Goal: Transaction & Acquisition: Purchase product/service

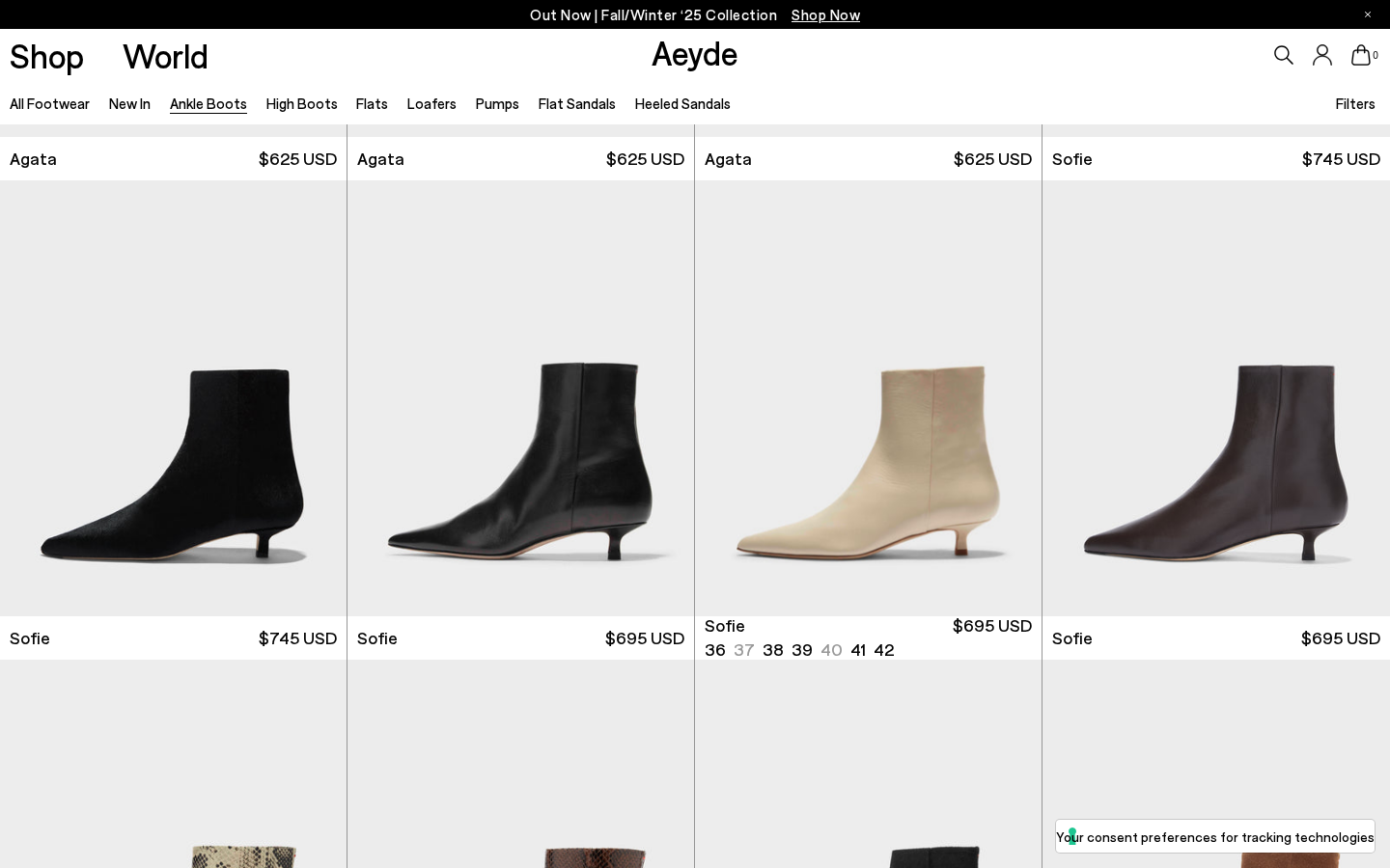
scroll to position [1441, 0]
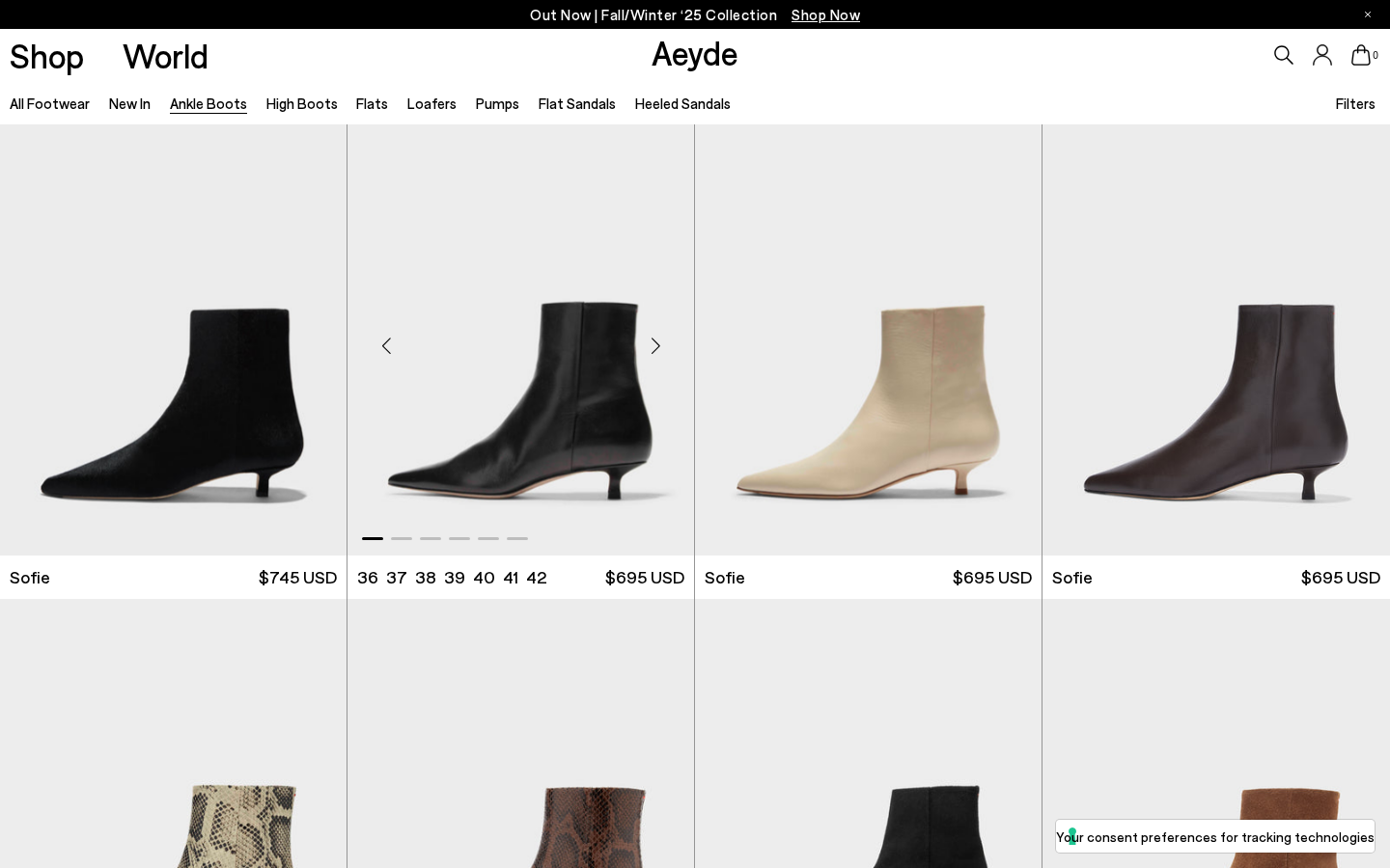
click at [507, 473] on img "1 / 6" at bounding box center [521, 338] width 347 height 435
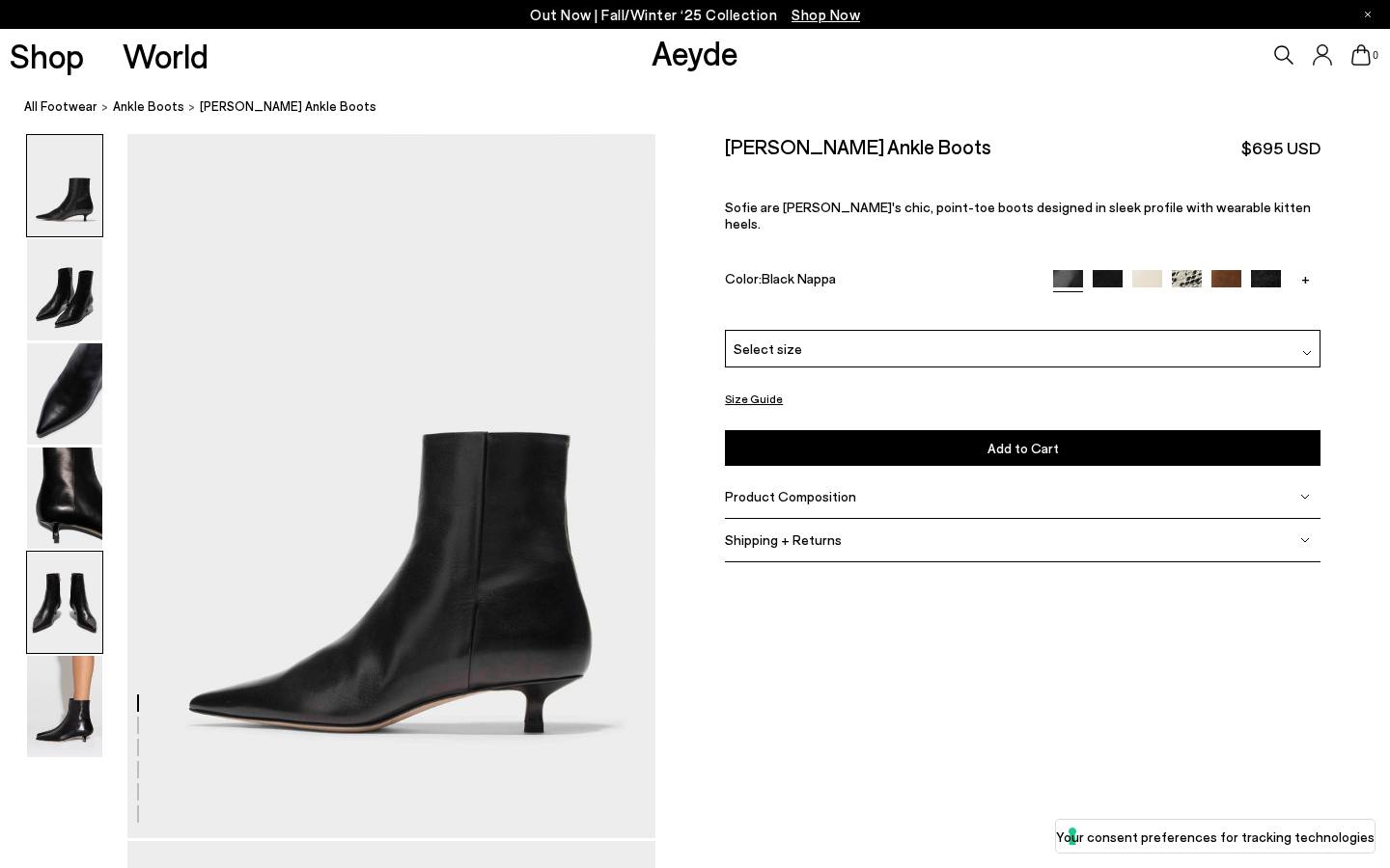
click at [59, 646] on img at bounding box center [64, 602] width 75 height 101
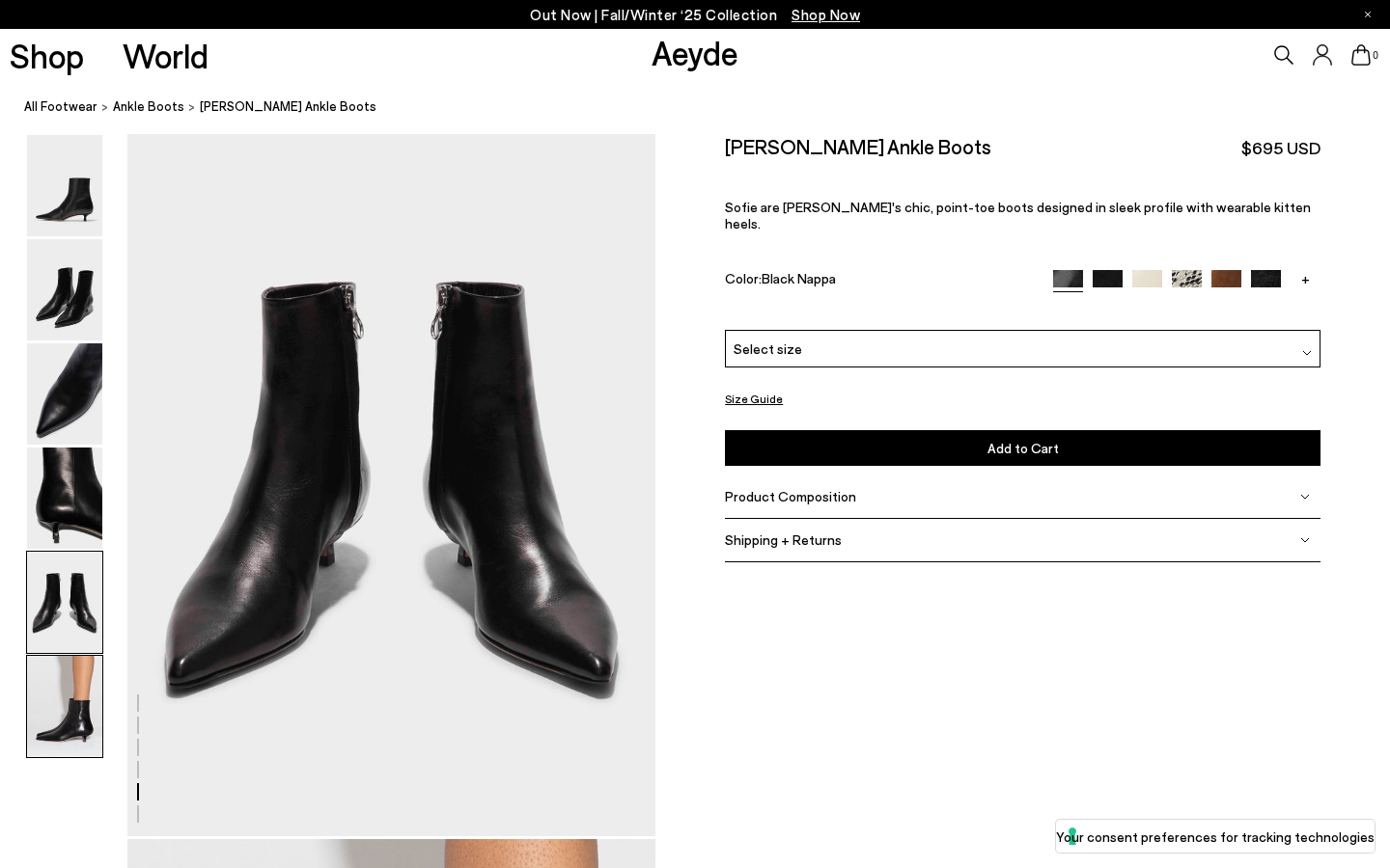
click at [59, 706] on img at bounding box center [64, 706] width 75 height 101
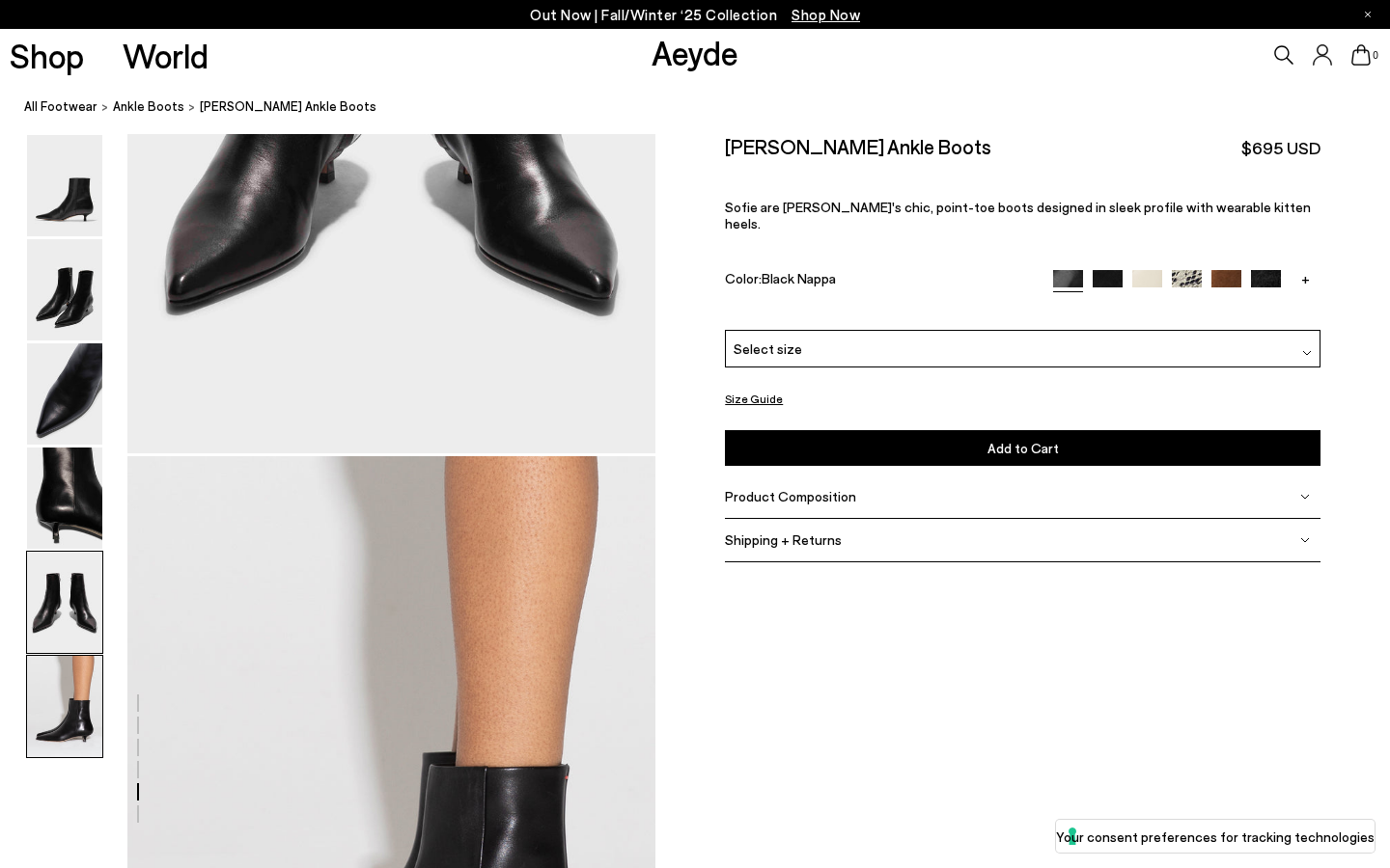
scroll to position [3196, 0]
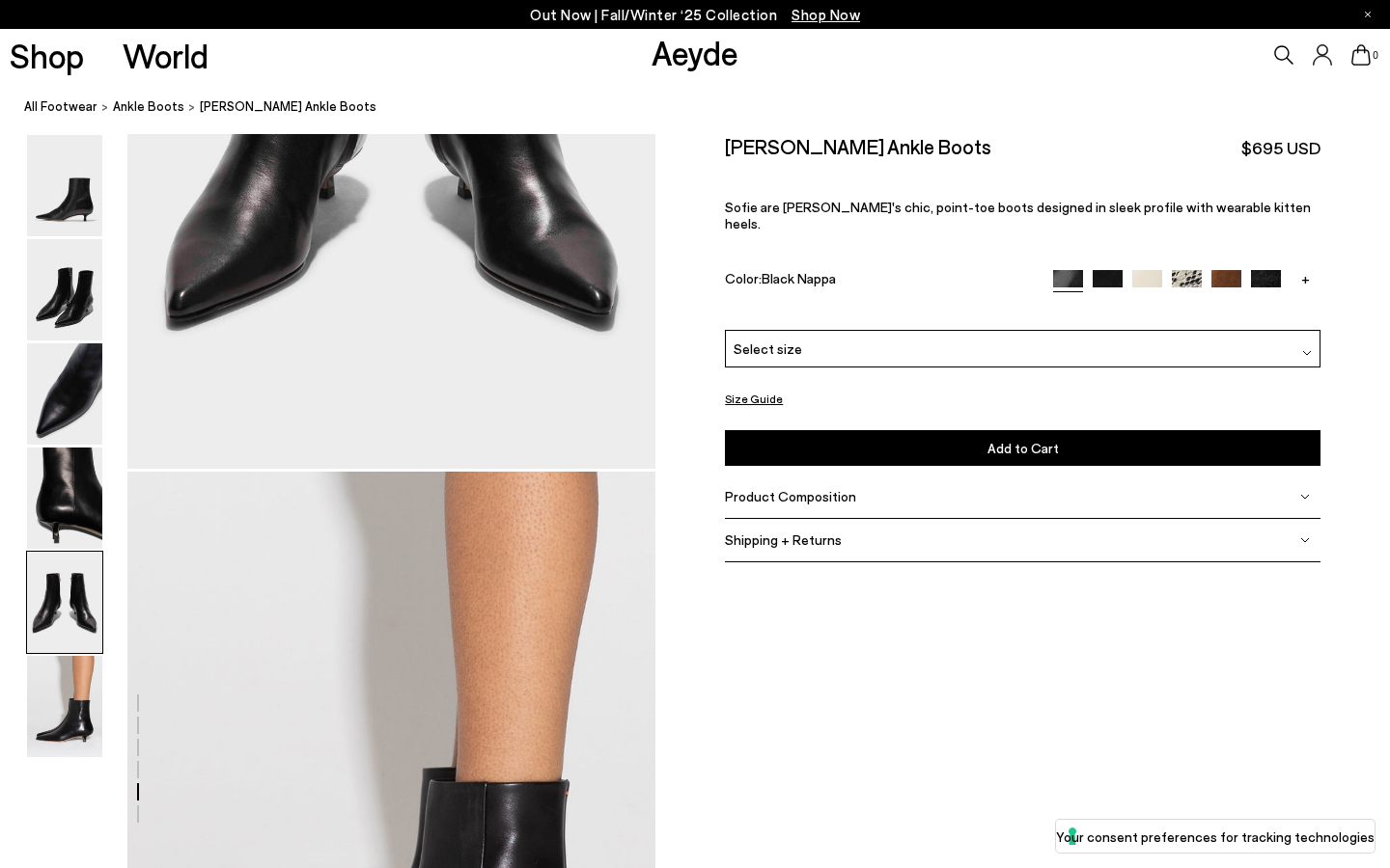
click at [1103, 269] on img at bounding box center [1107, 284] width 30 height 30
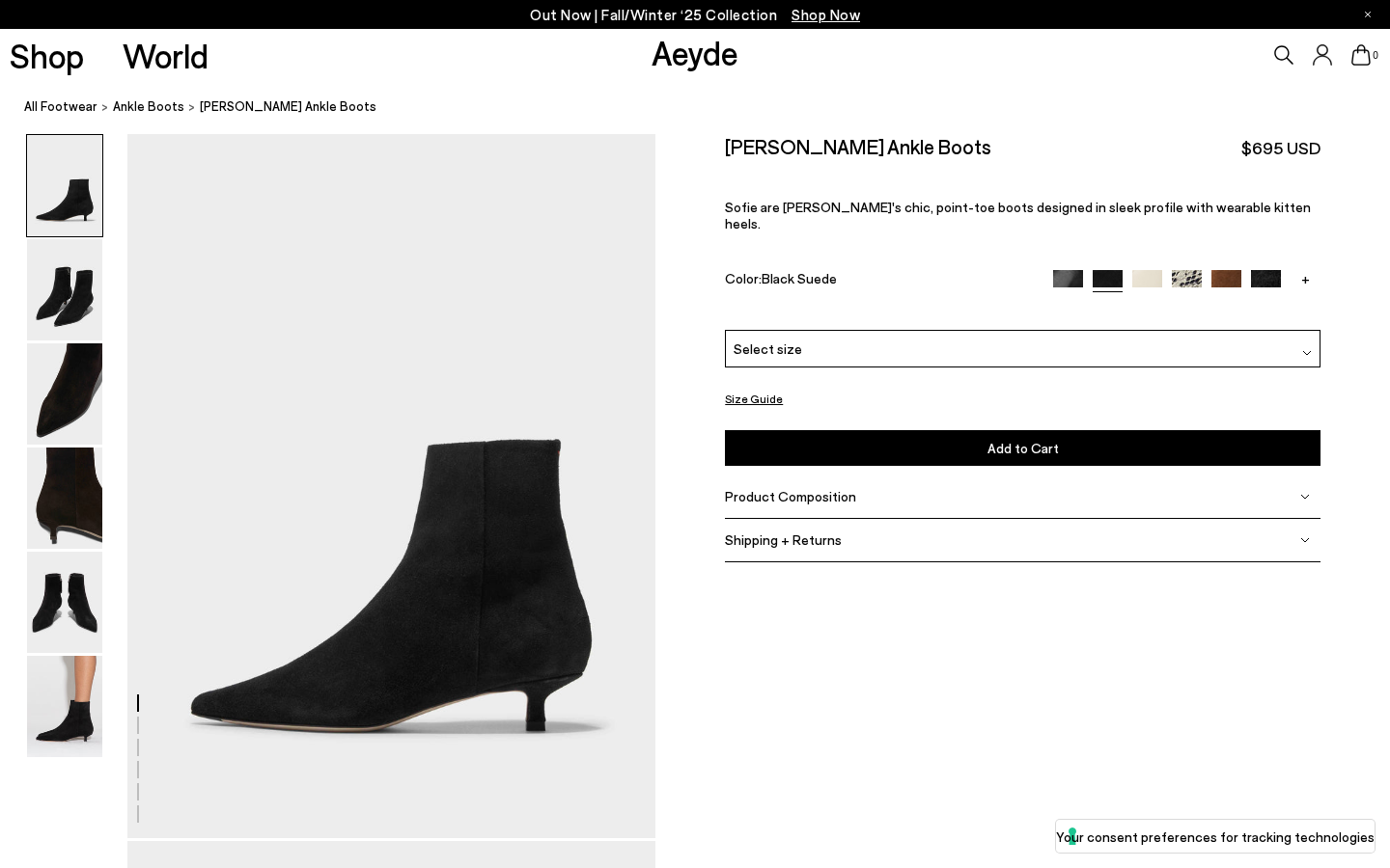
click at [1147, 270] on img at bounding box center [1147, 285] width 30 height 30
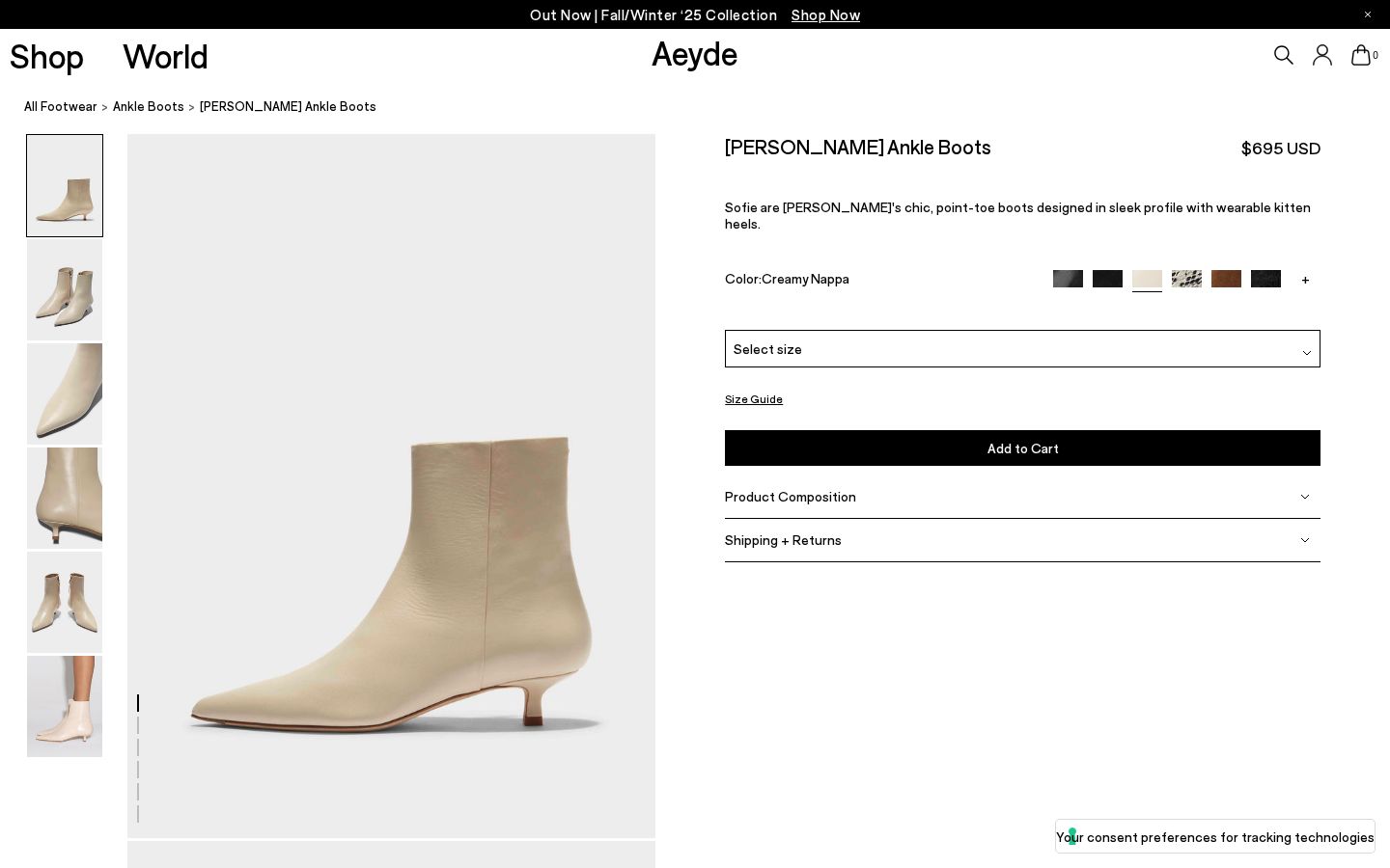
click at [1271, 270] on img at bounding box center [1266, 285] width 30 height 30
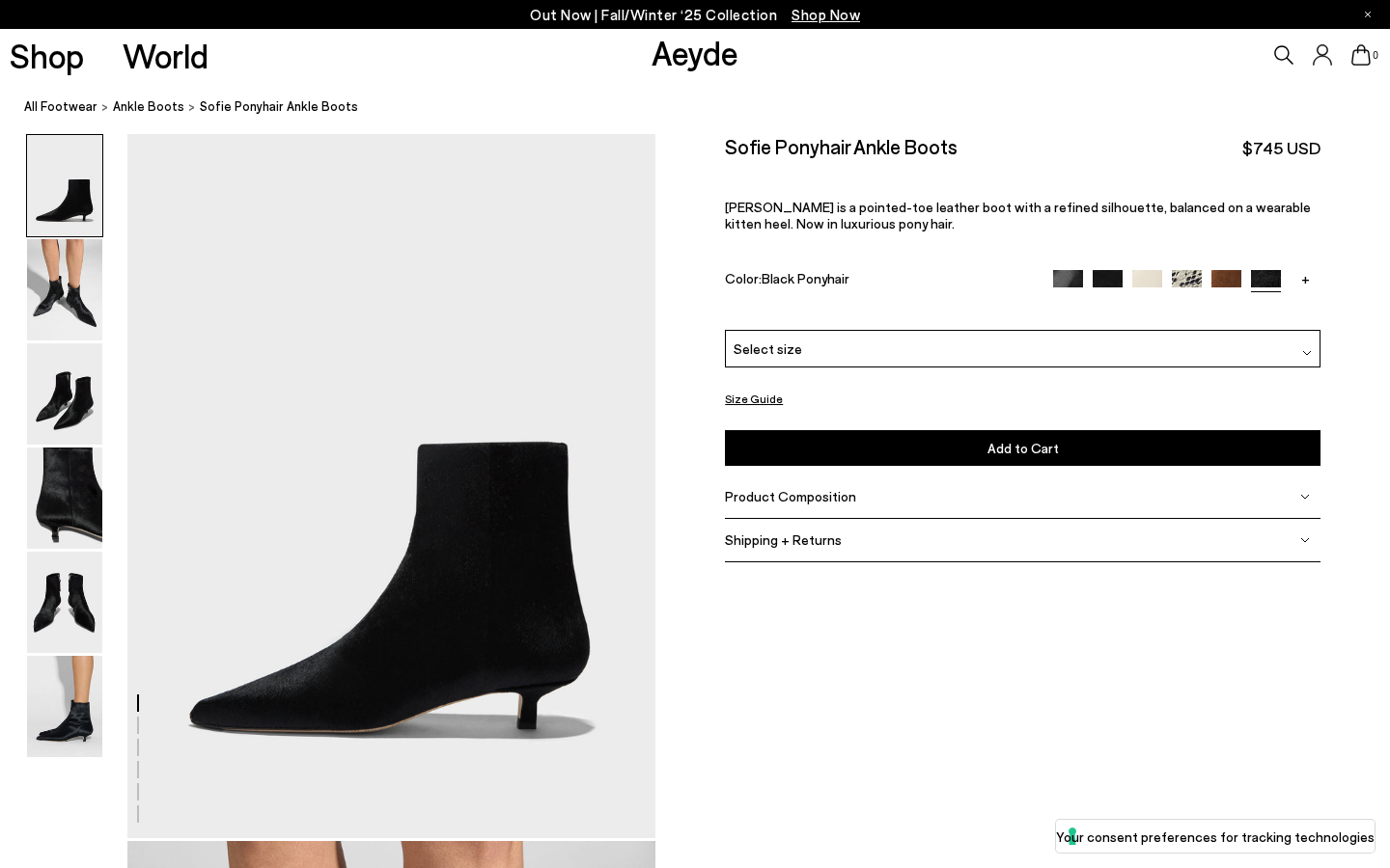
click at [1231, 279] on img at bounding box center [1226, 285] width 30 height 30
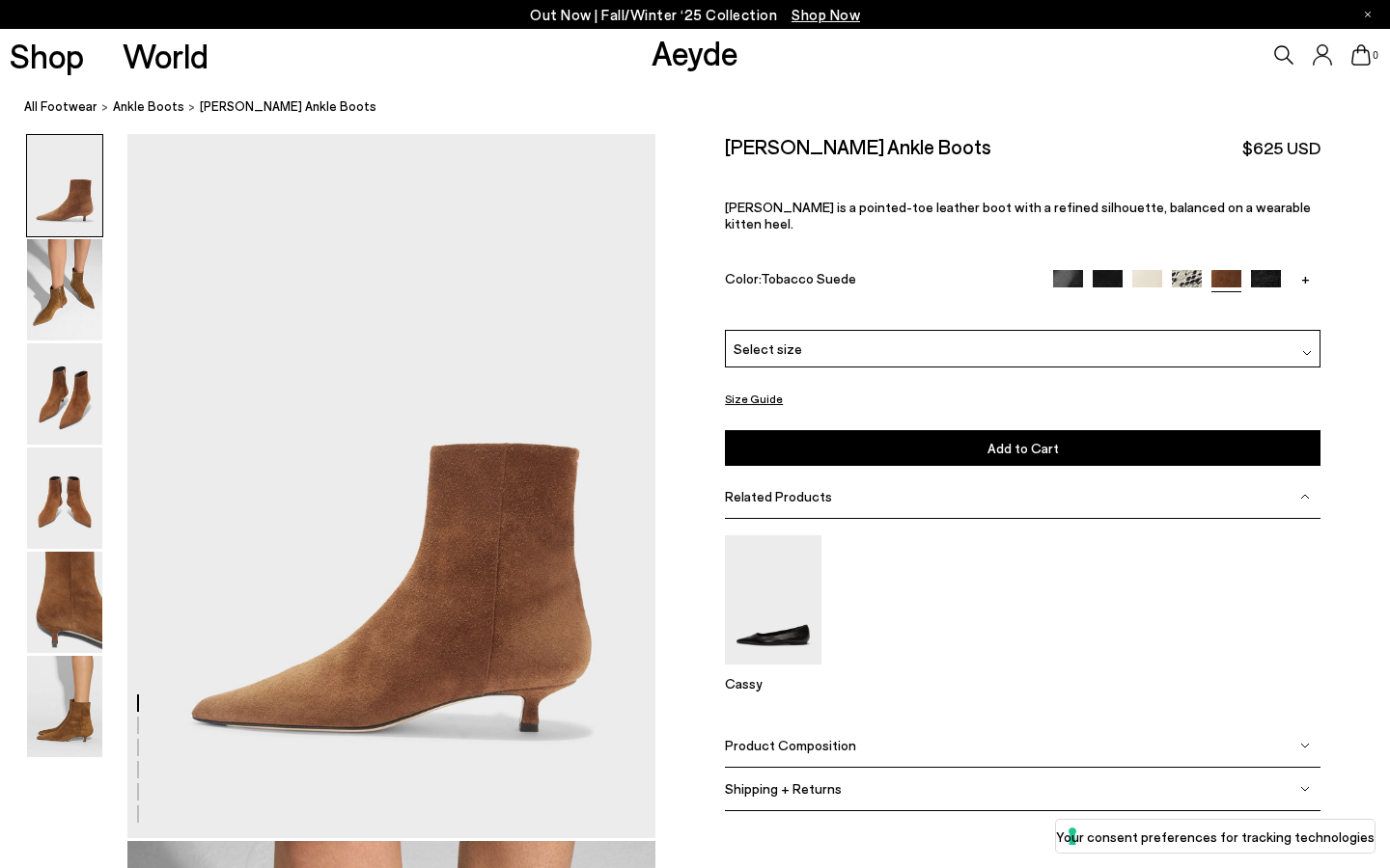
click at [1092, 270] on img at bounding box center [1107, 285] width 30 height 30
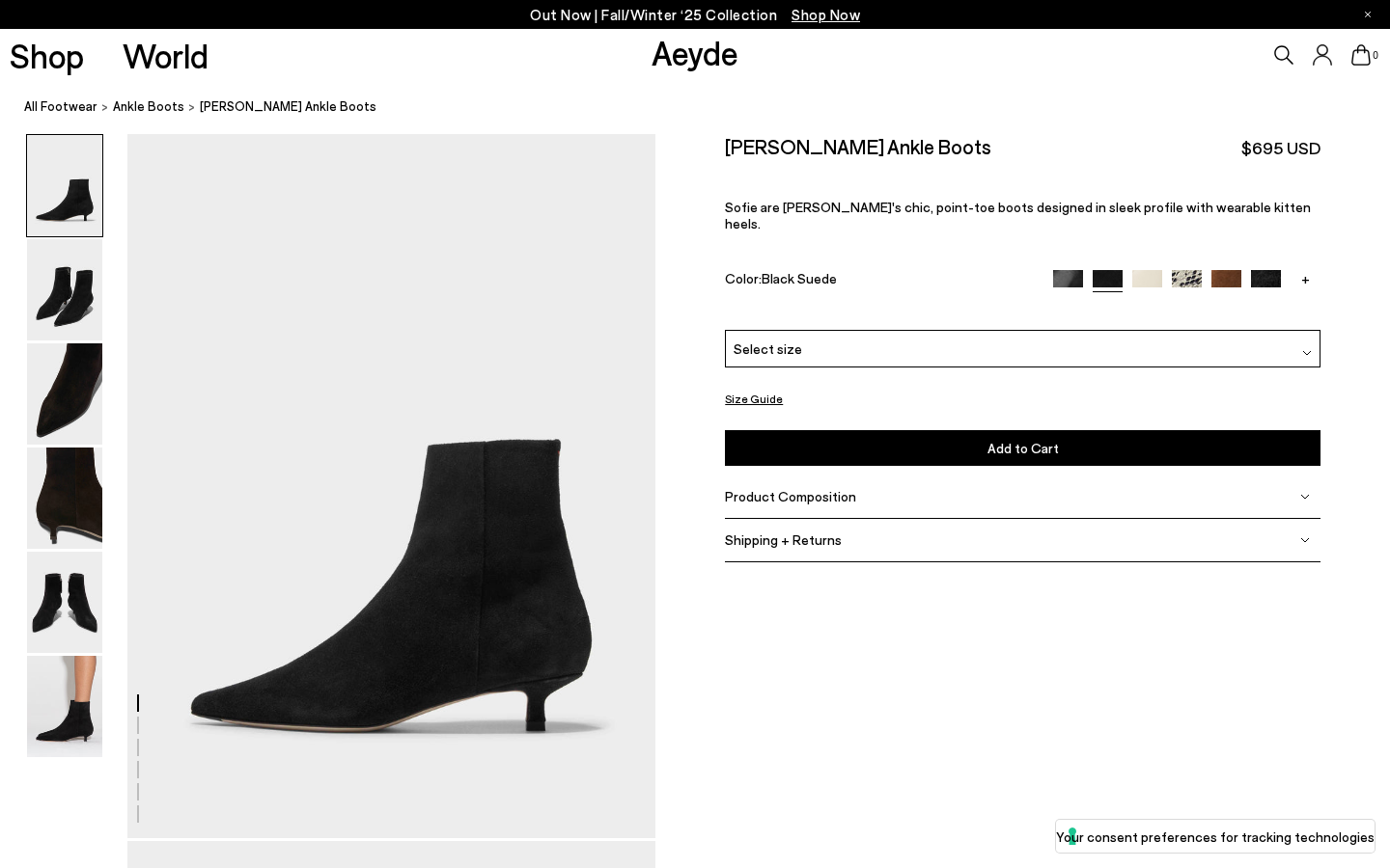
click at [1063, 270] on img at bounding box center [1068, 285] width 30 height 30
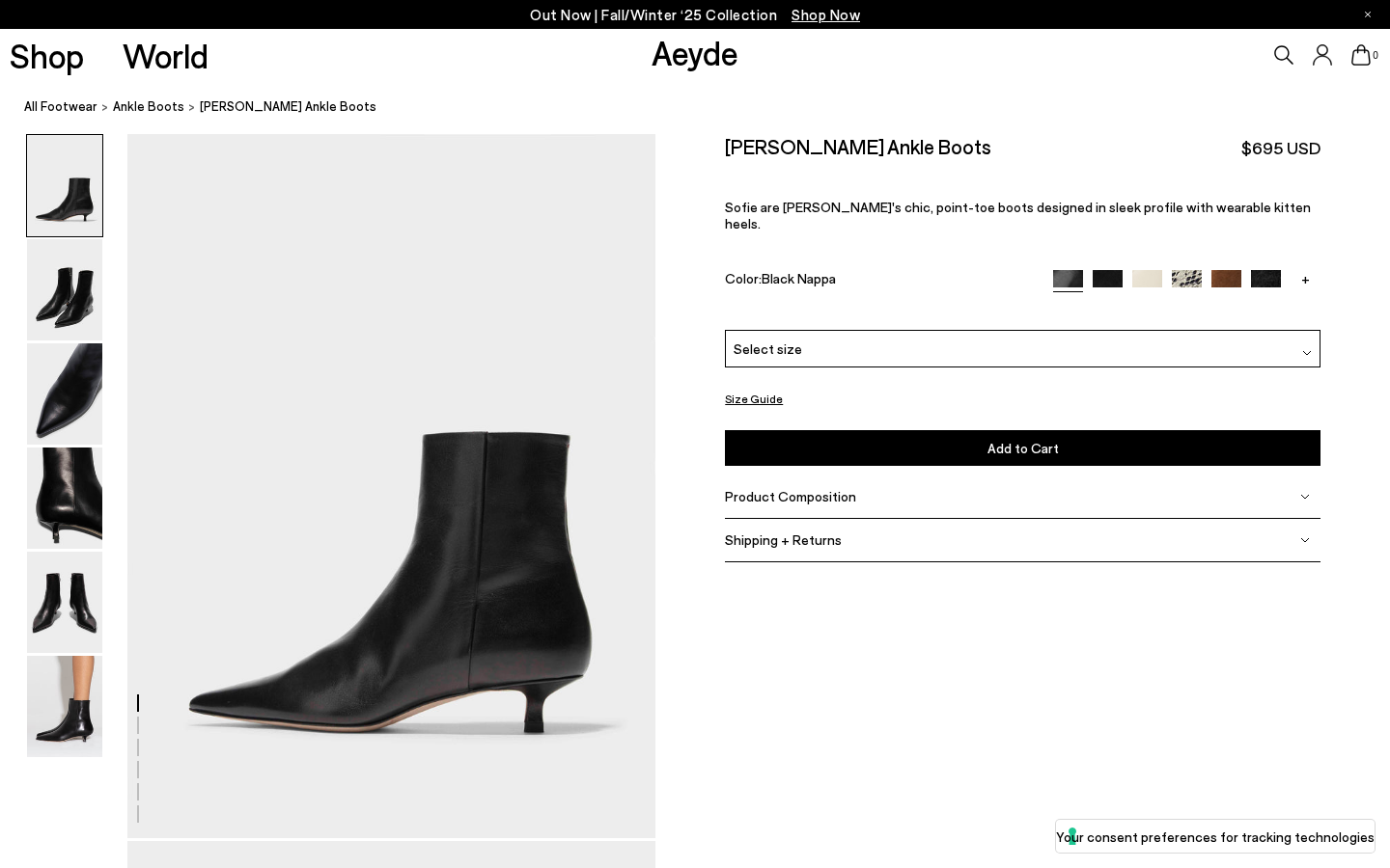
click at [802, 336] on div "Select size" at bounding box center [1022, 349] width 596 height 38
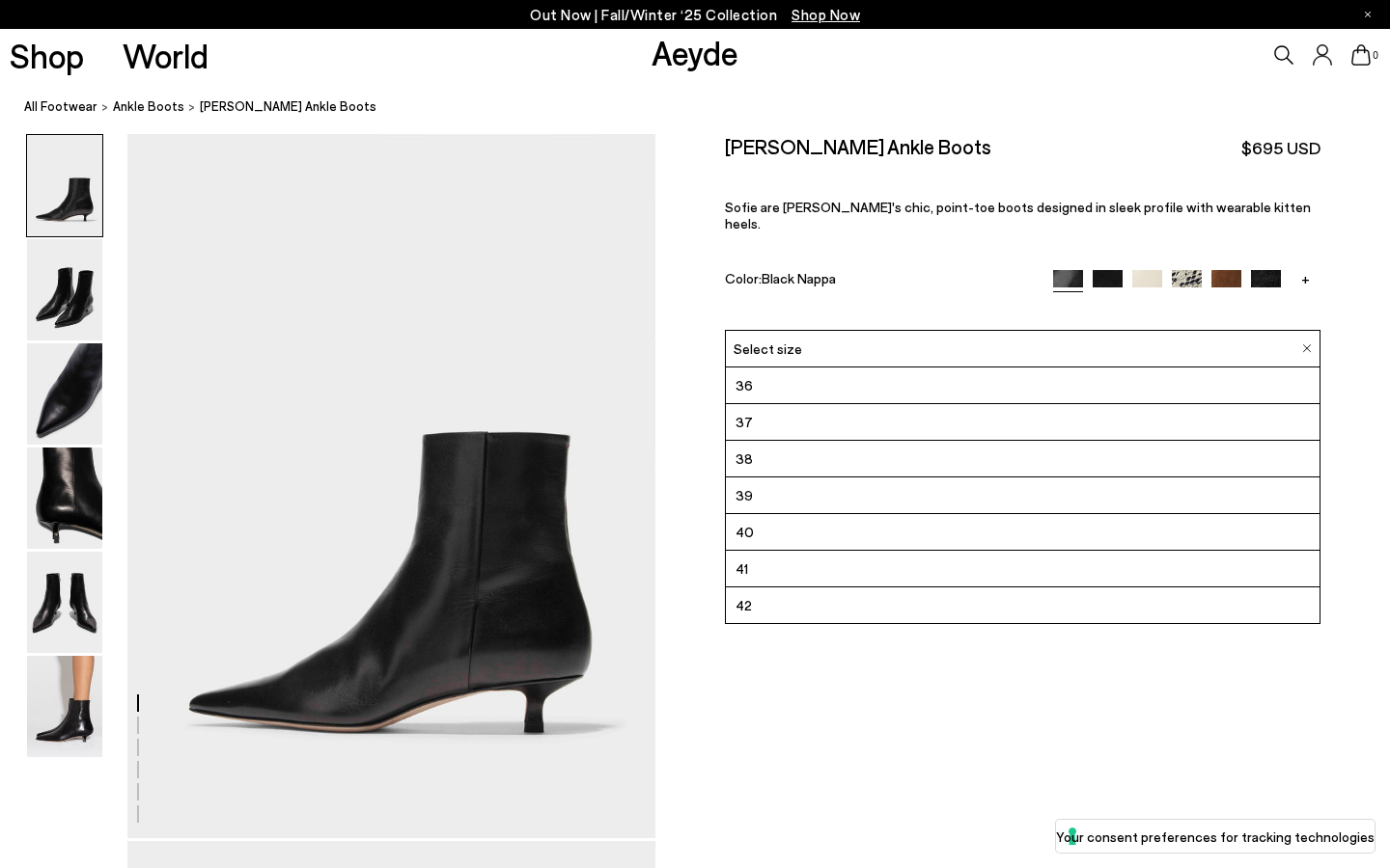
click at [802, 336] on div "Select size" at bounding box center [1022, 349] width 596 height 38
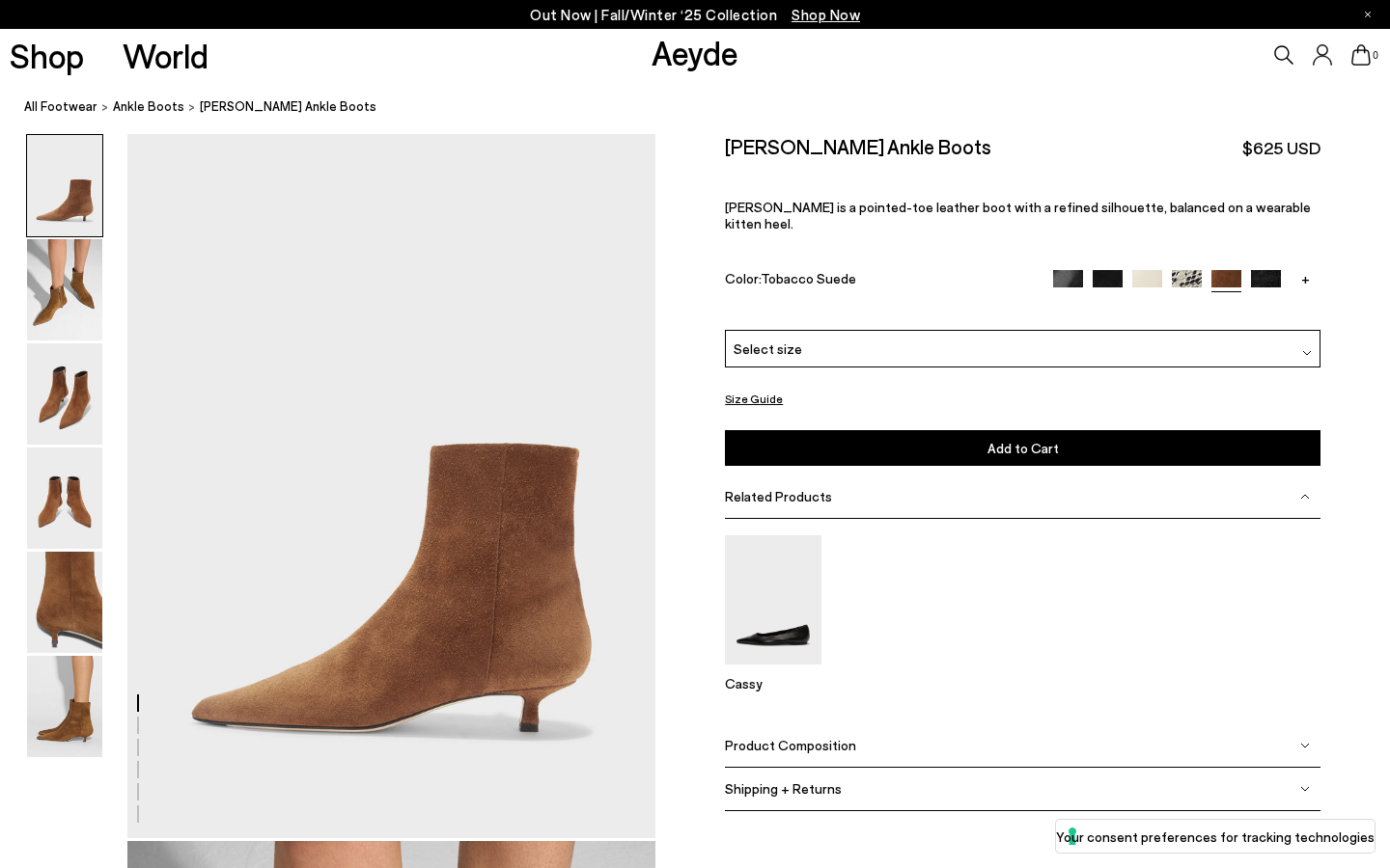
click at [1109, 270] on img at bounding box center [1107, 285] width 30 height 30
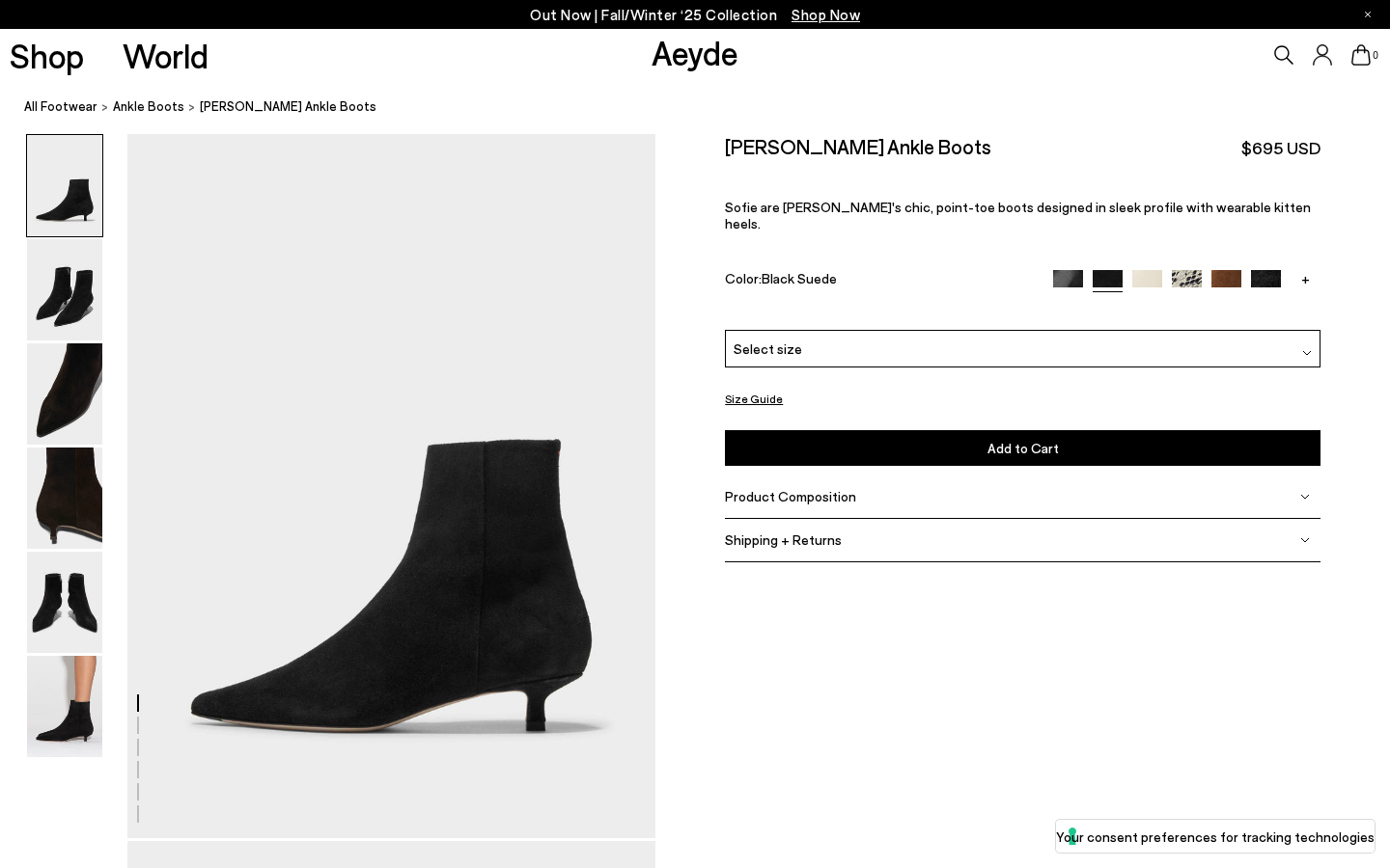
click at [1067, 270] on img at bounding box center [1068, 285] width 30 height 30
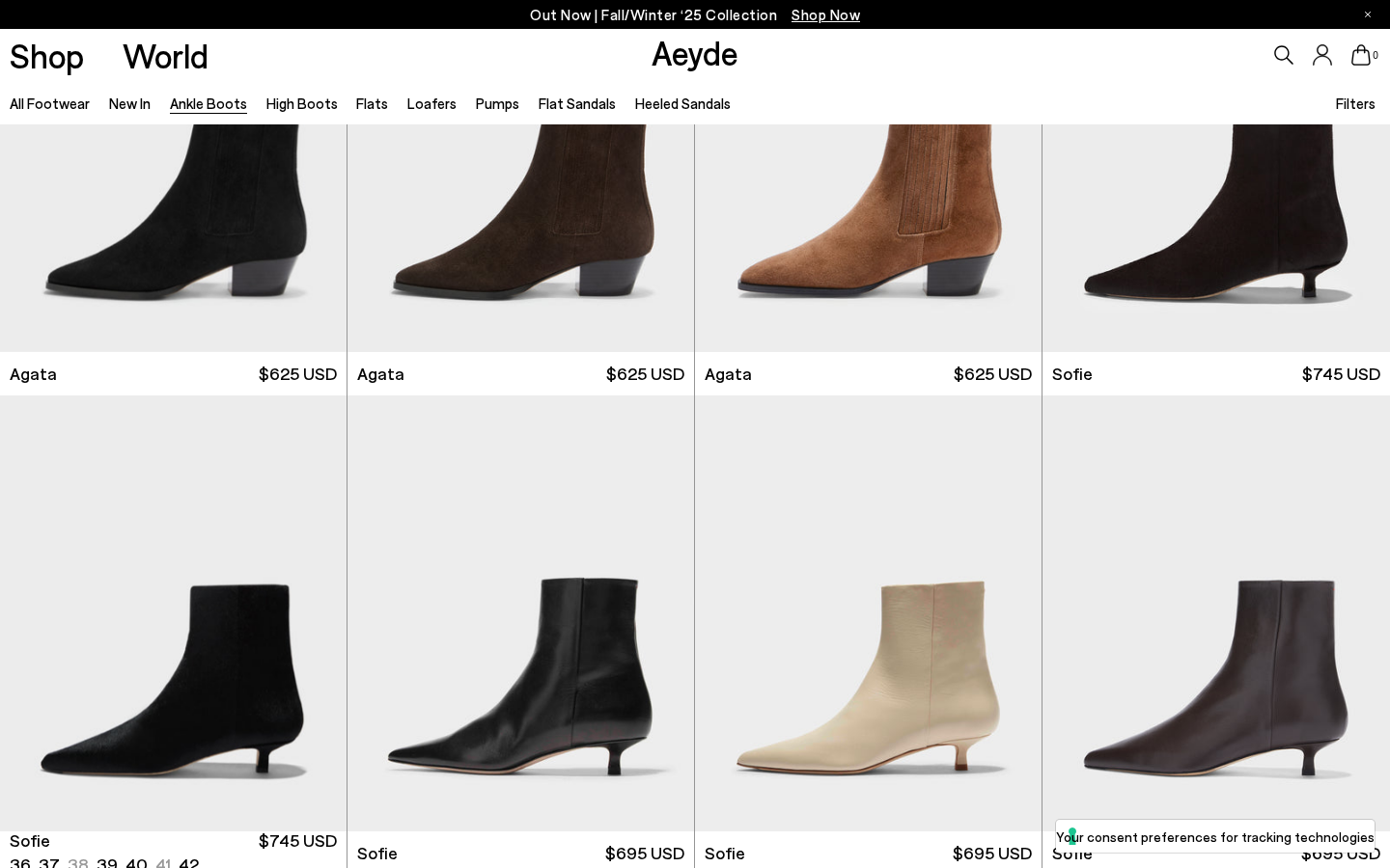
scroll to position [1171, 0]
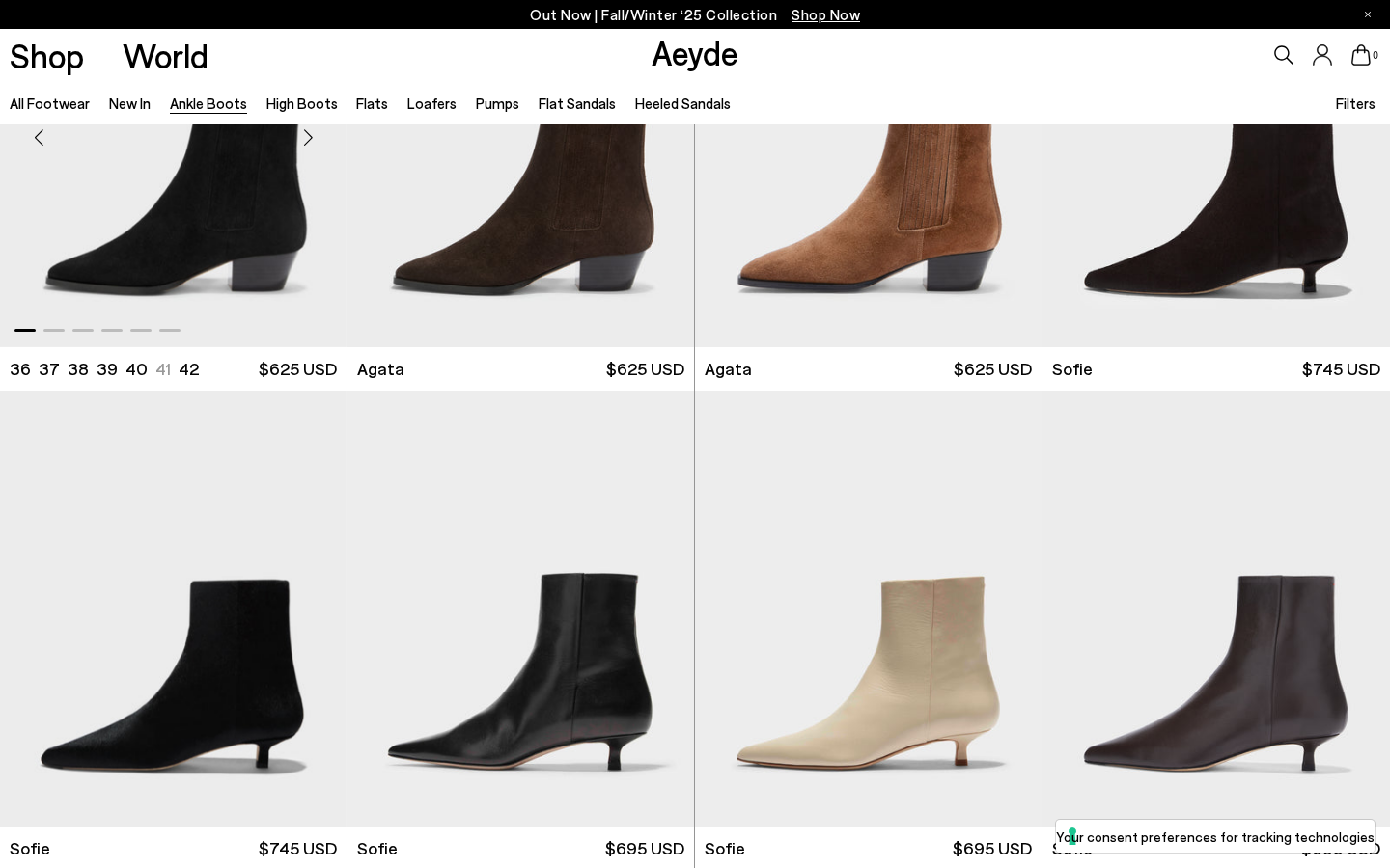
click at [209, 246] on img "1 / 6" at bounding box center [173, 130] width 347 height 435
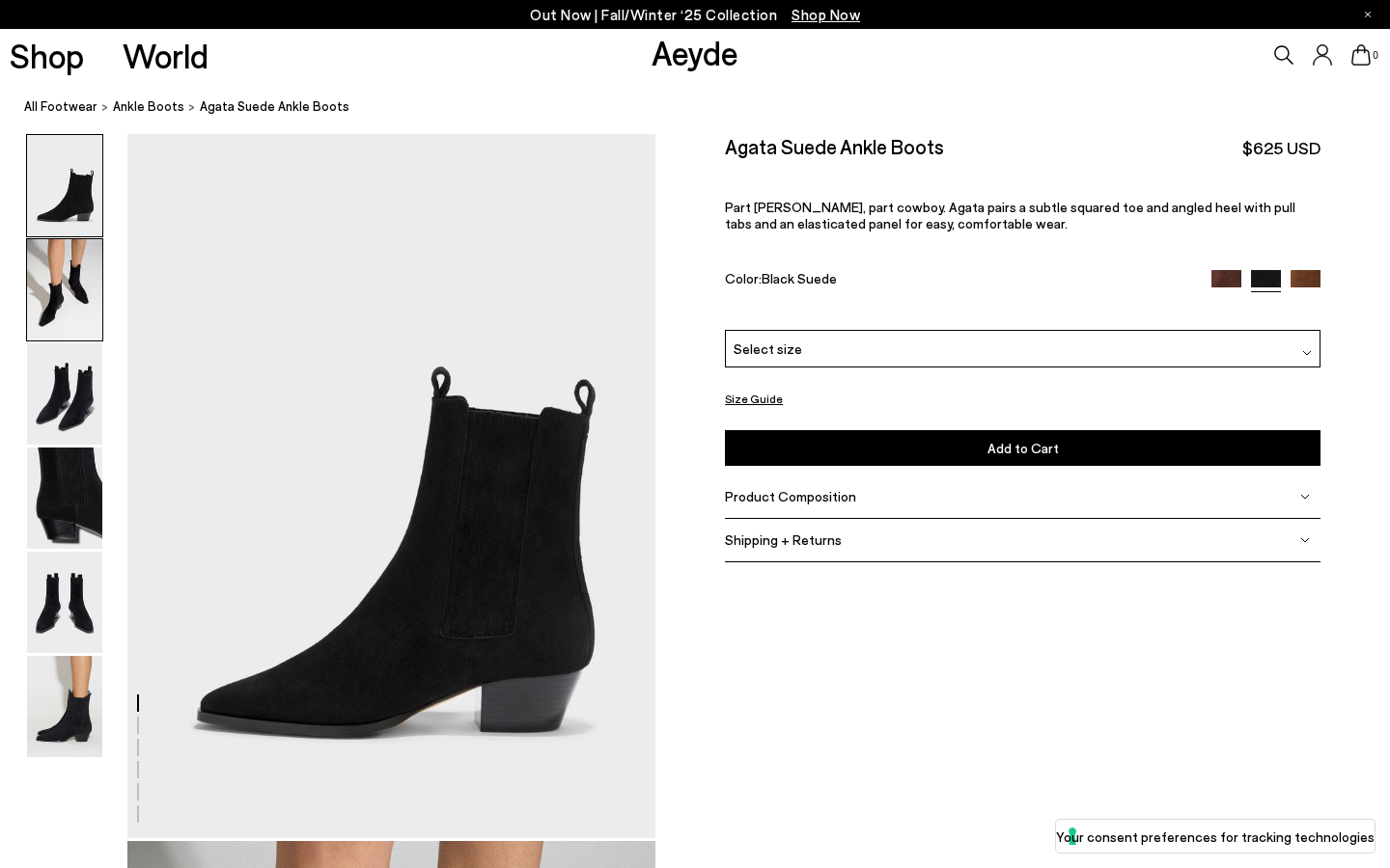
click at [52, 295] on img at bounding box center [64, 290] width 75 height 101
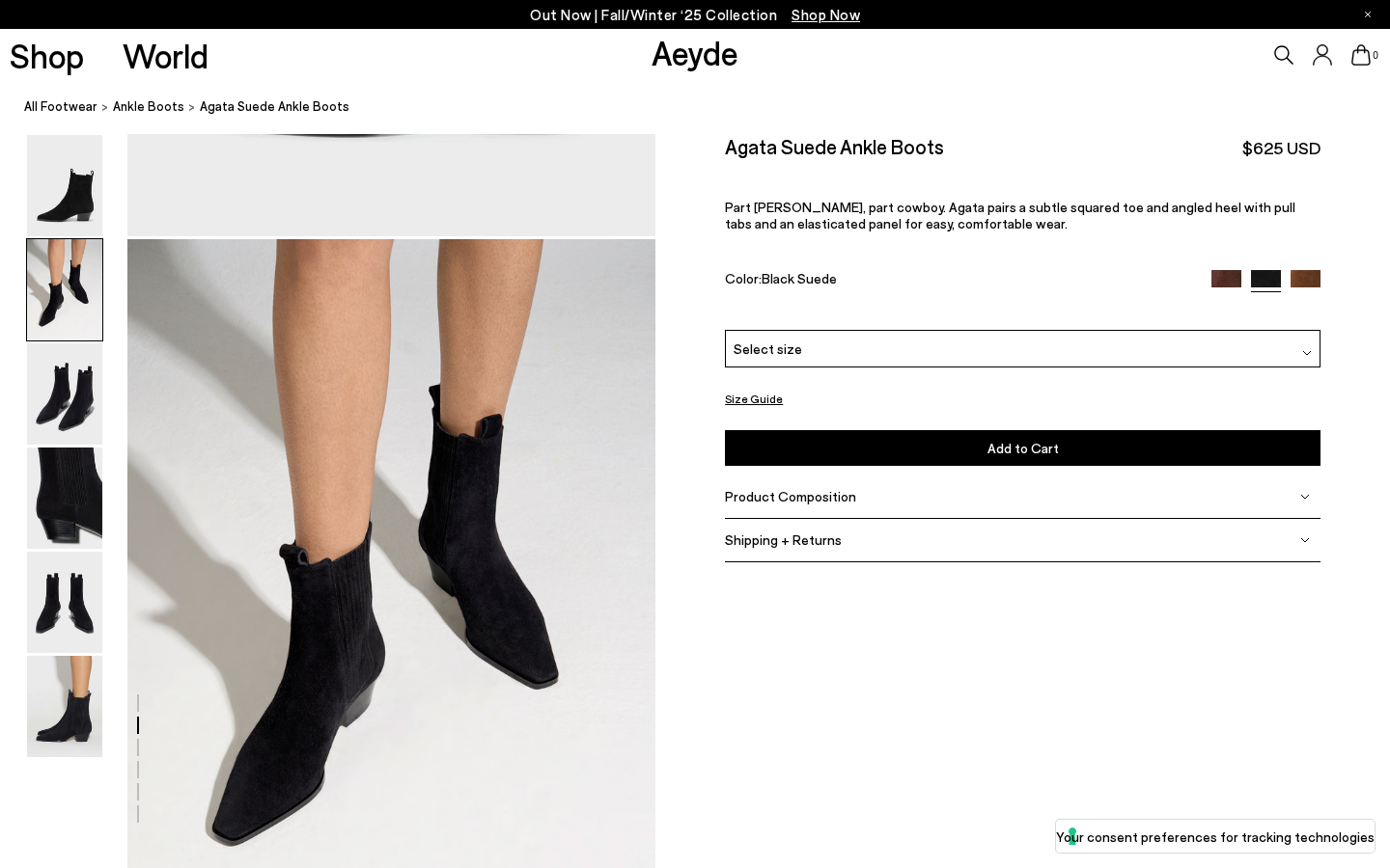
scroll to position [709, 0]
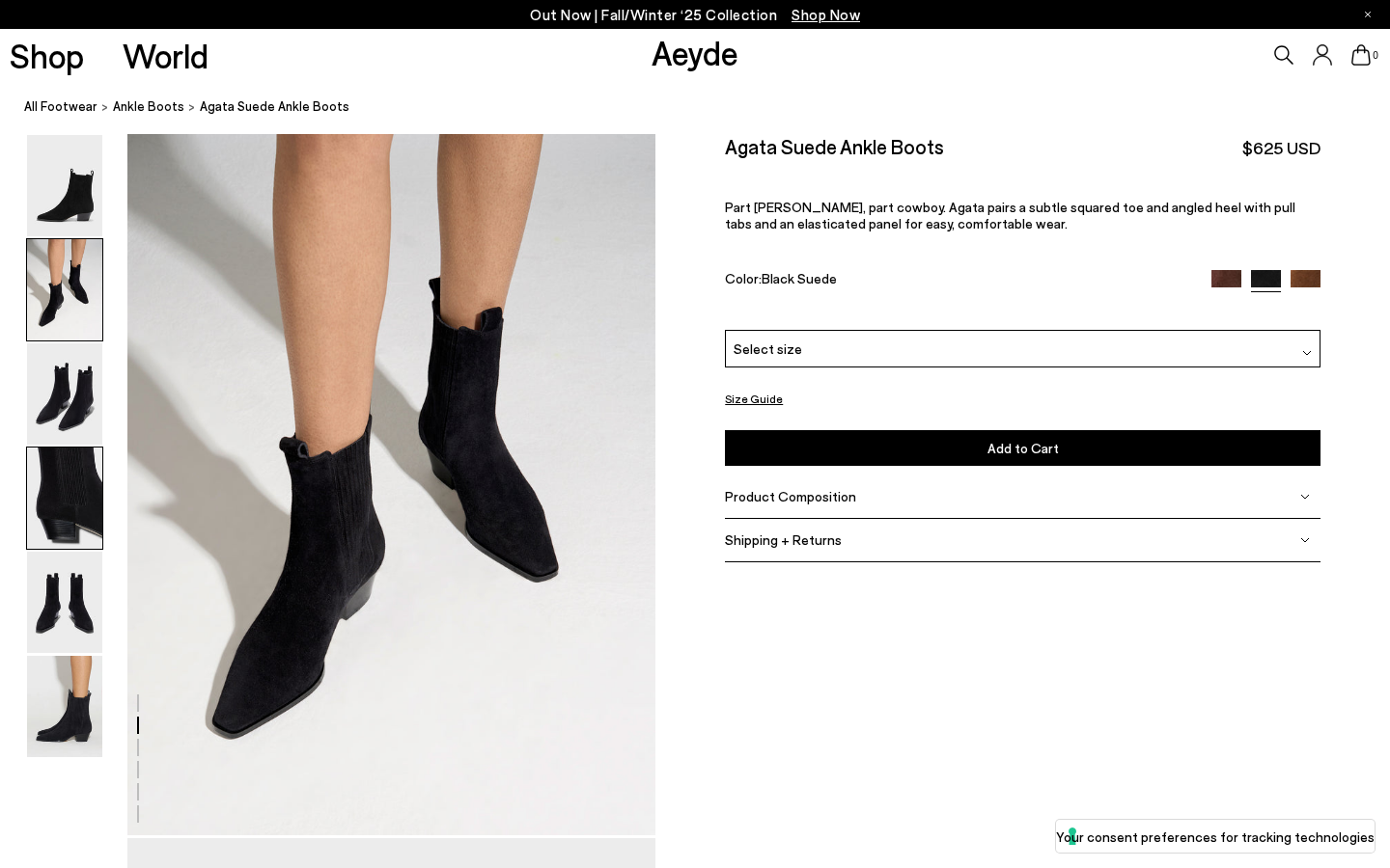
click at [71, 461] on img at bounding box center [64, 497] width 75 height 101
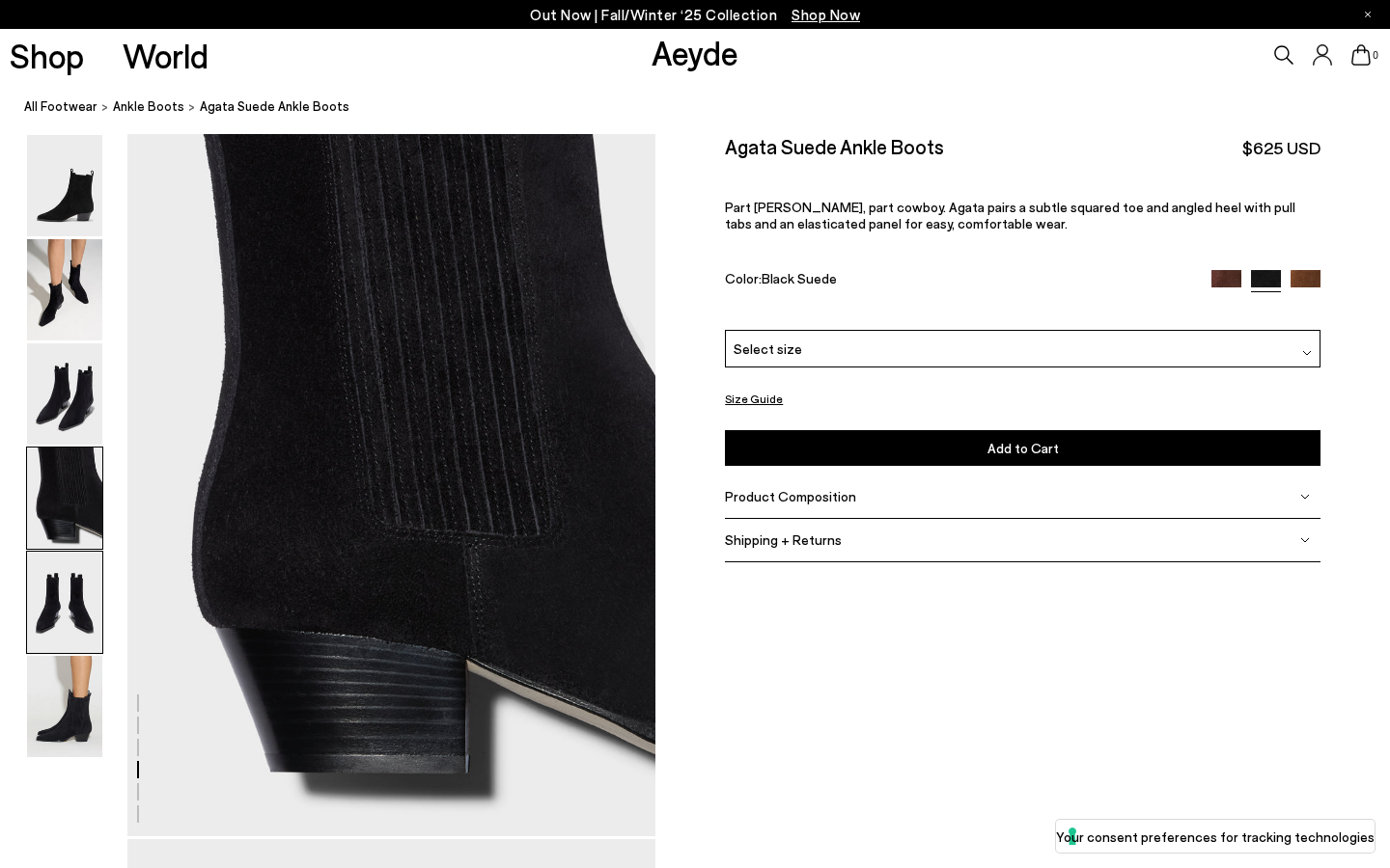
click at [66, 626] on img at bounding box center [64, 602] width 75 height 101
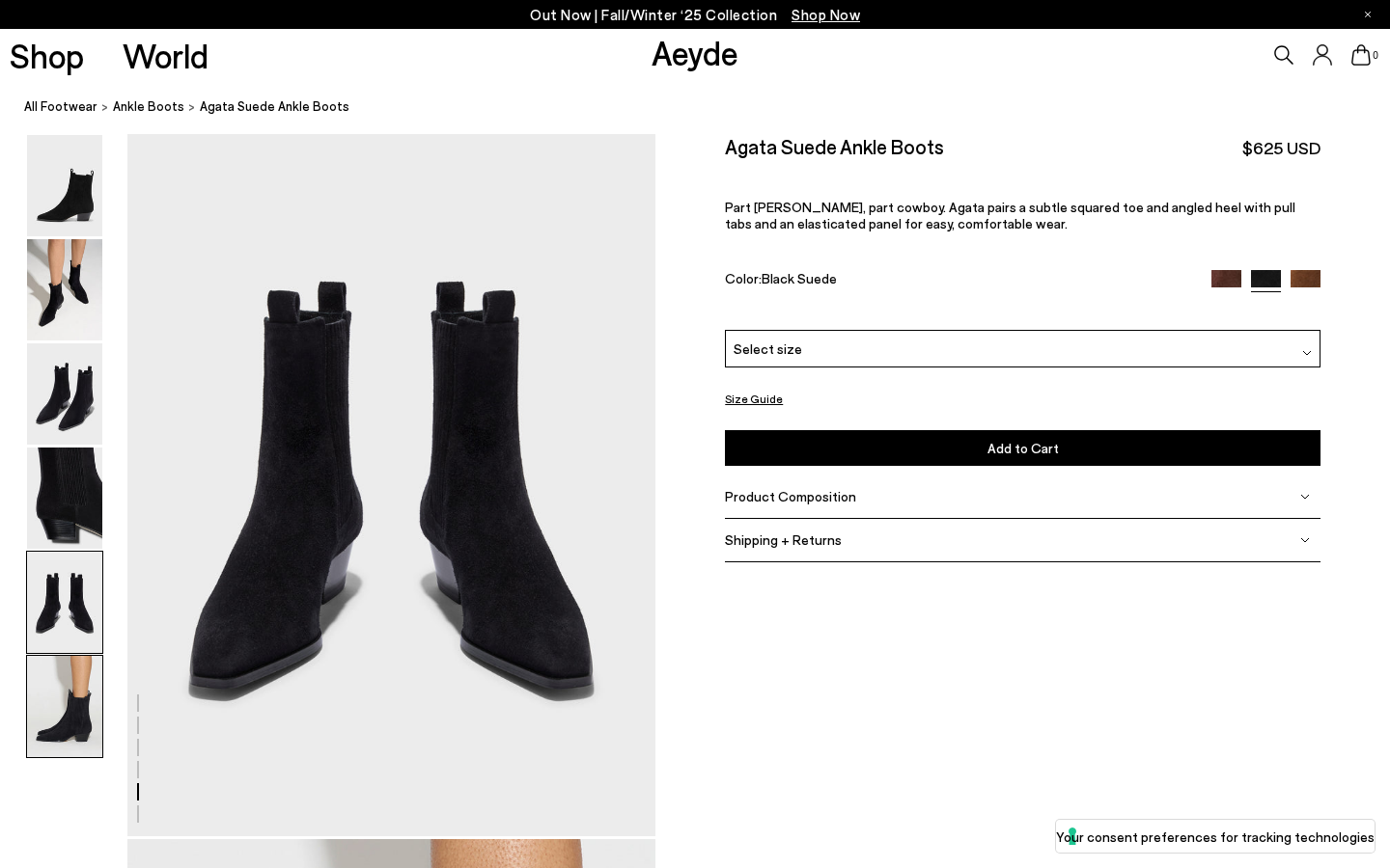
click at [65, 722] on img at bounding box center [64, 706] width 75 height 101
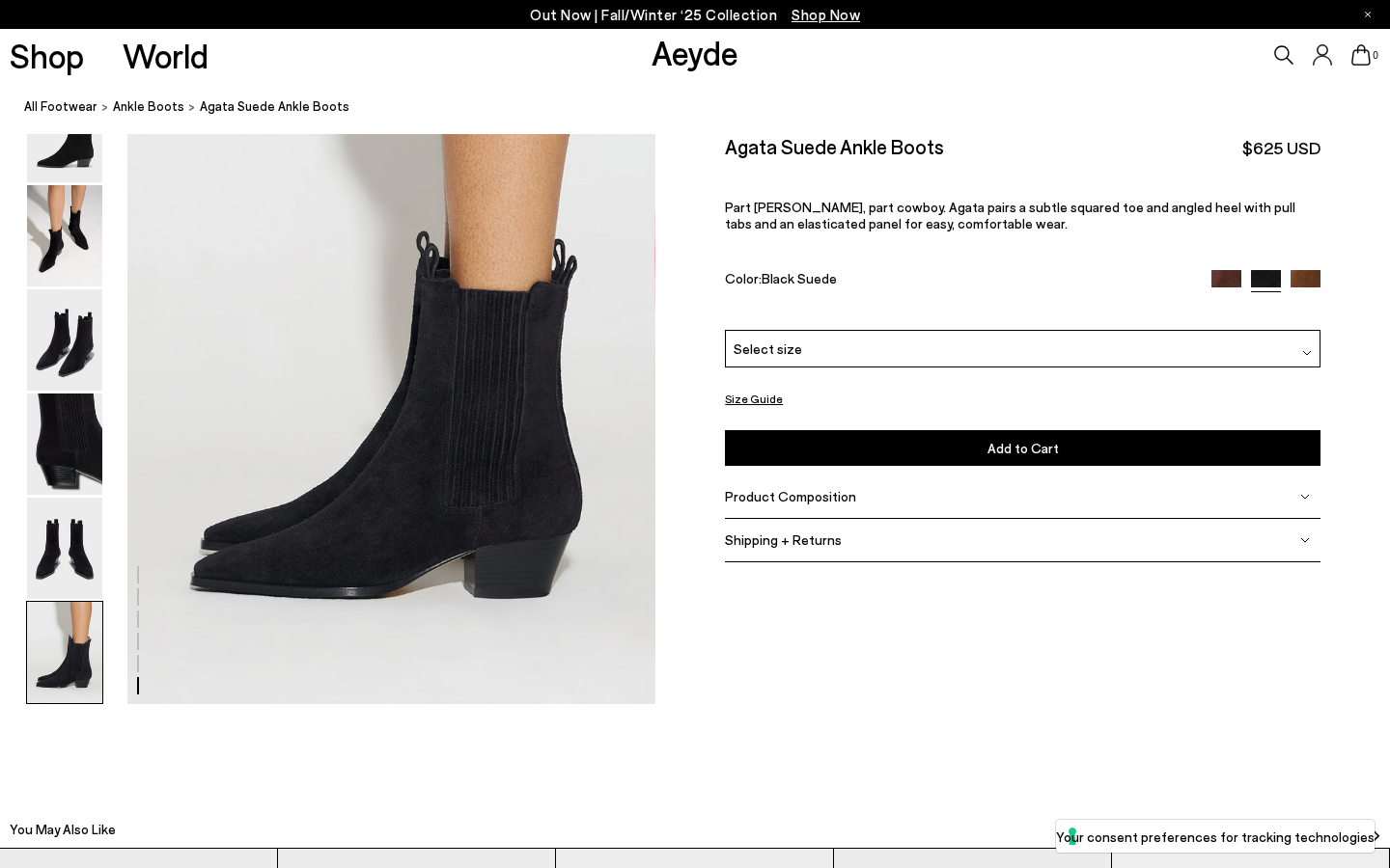
scroll to position [3668, 0]
click at [756, 401] on button "Size Guide" at bounding box center [753, 399] width 58 height 24
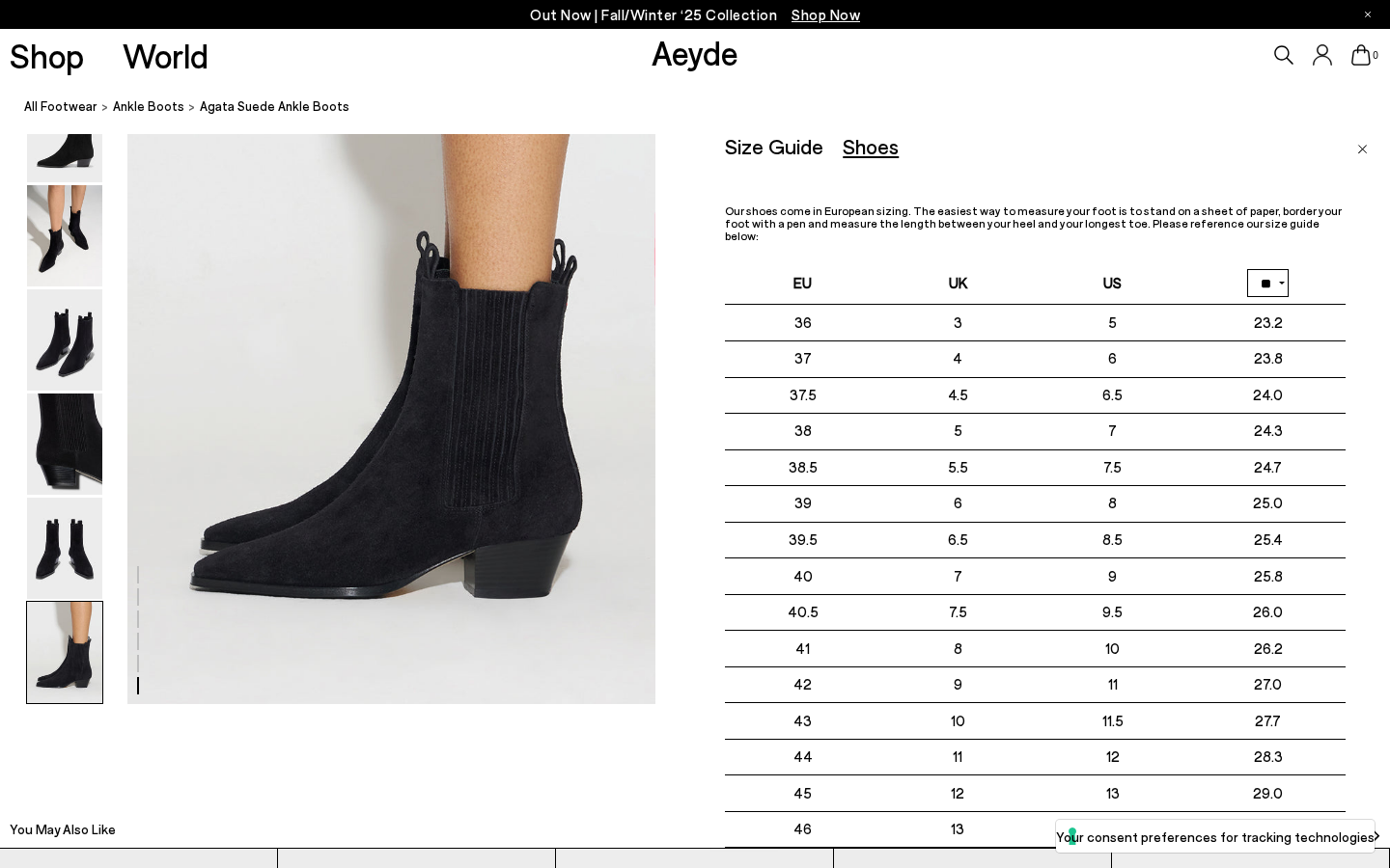
click at [1365, 147] on img "Close" at bounding box center [1362, 150] width 11 height 10
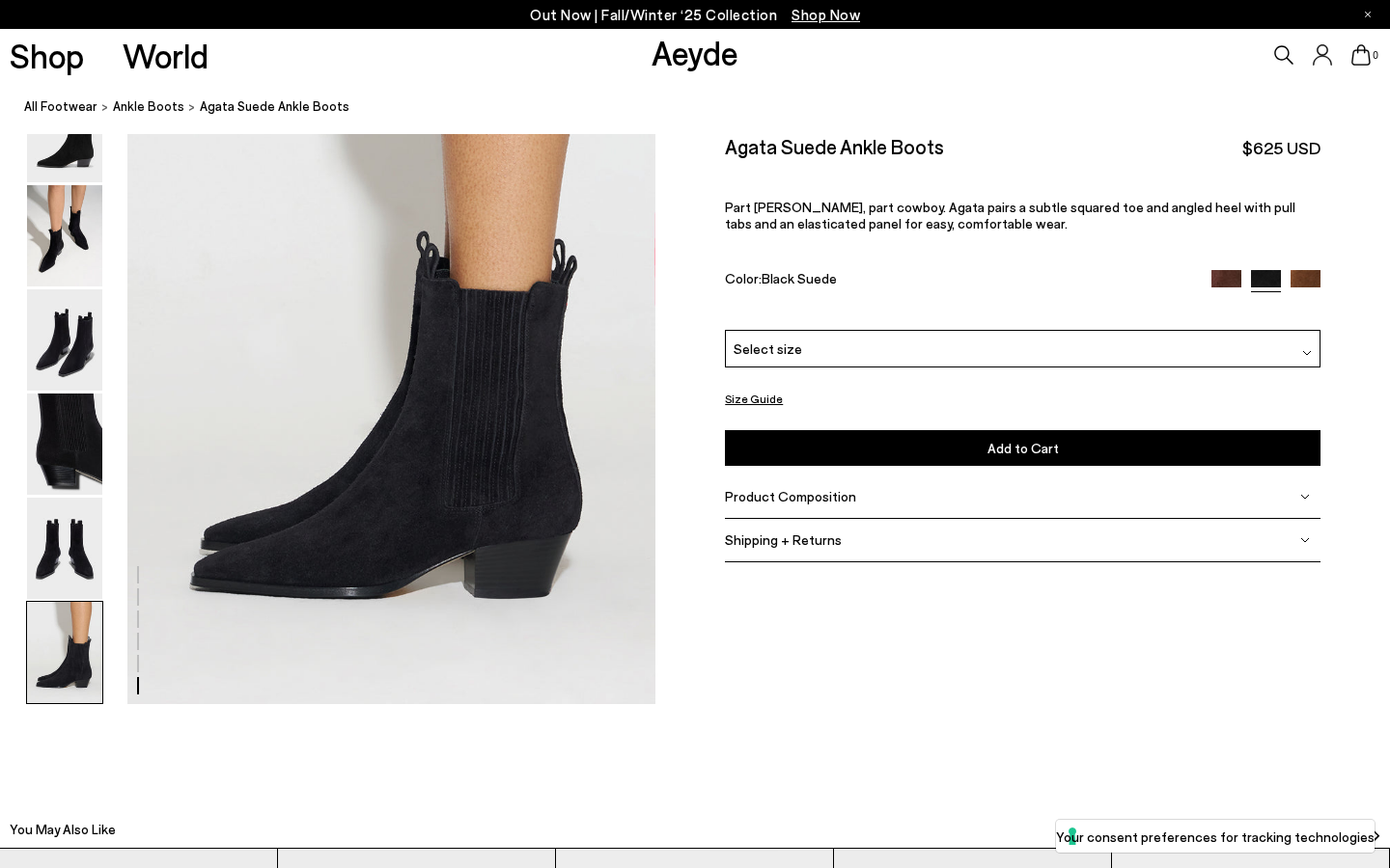
click at [1219, 345] on div "Select size" at bounding box center [1022, 349] width 596 height 38
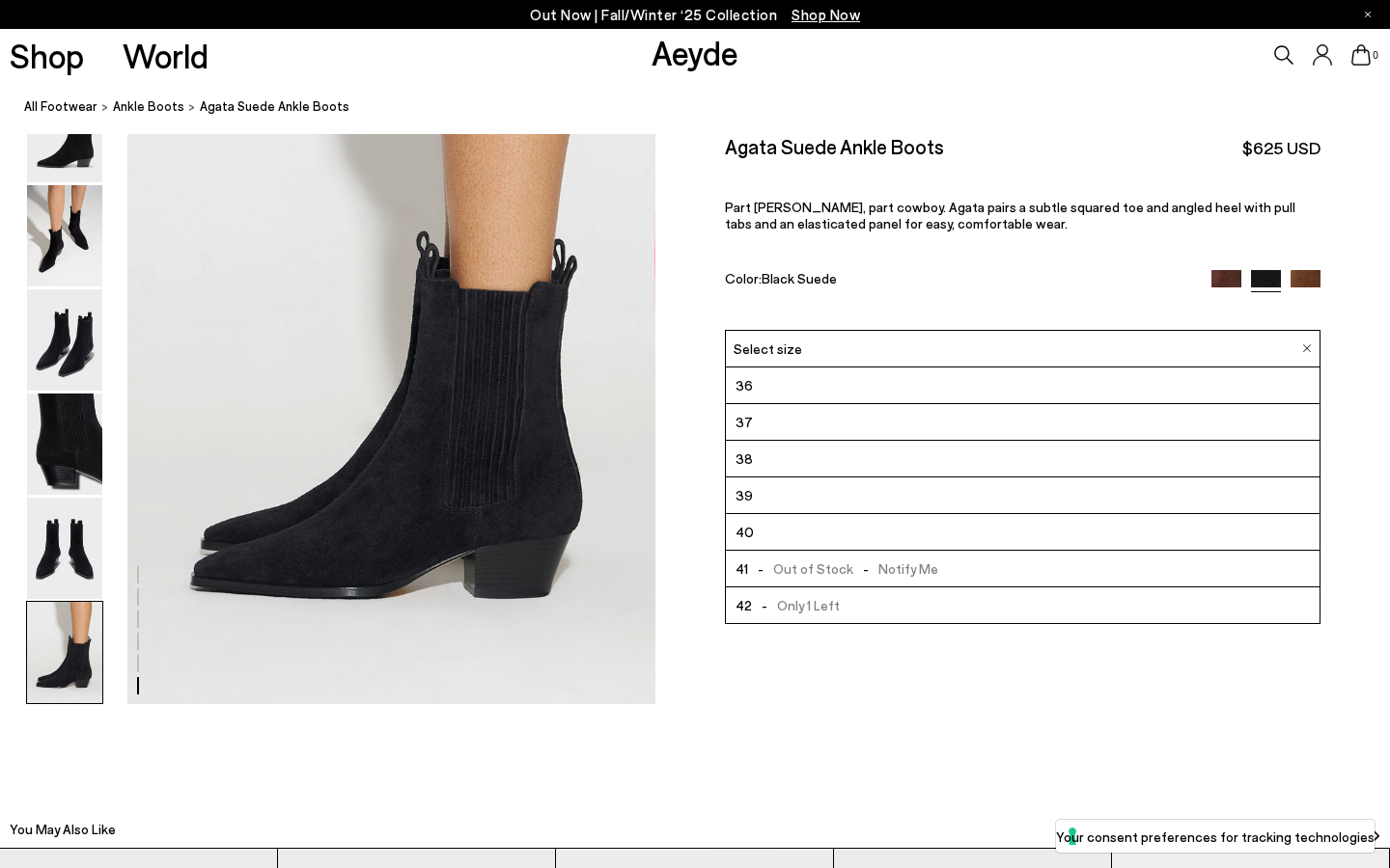
click at [1172, 424] on li "37" at bounding box center [1022, 423] width 594 height 37
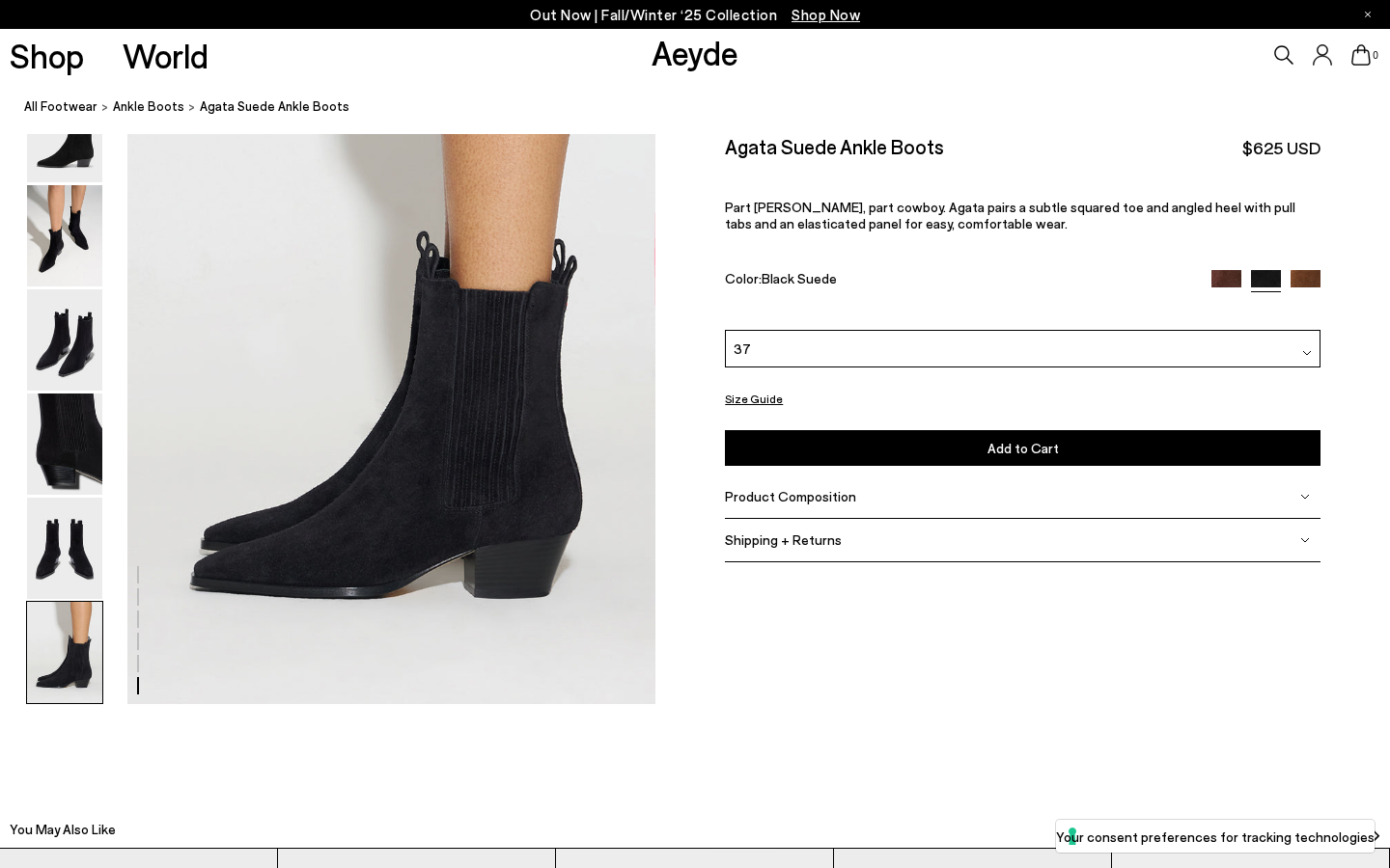
click at [960, 347] on div "37" at bounding box center [1022, 349] width 596 height 38
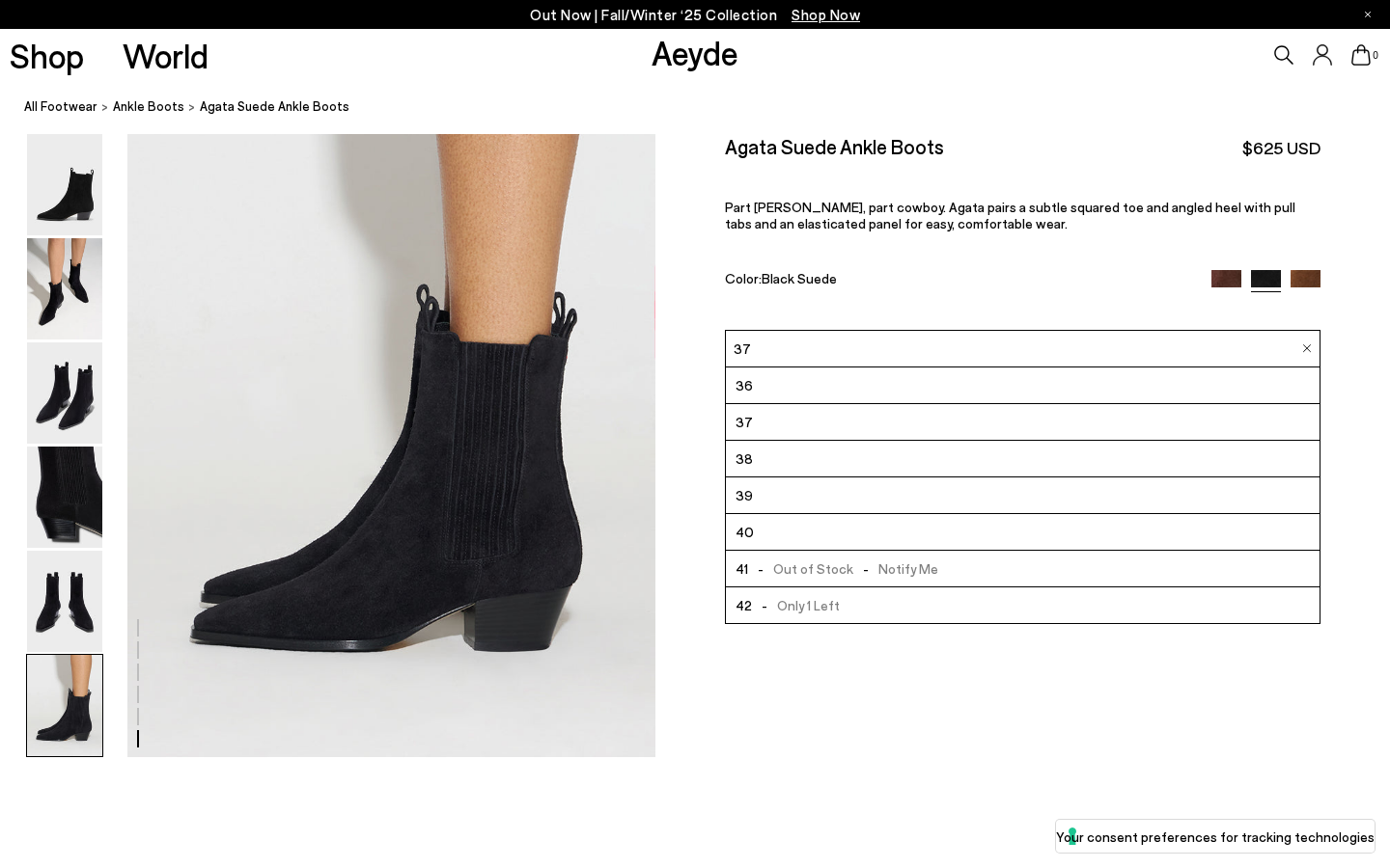
scroll to position [3609, 0]
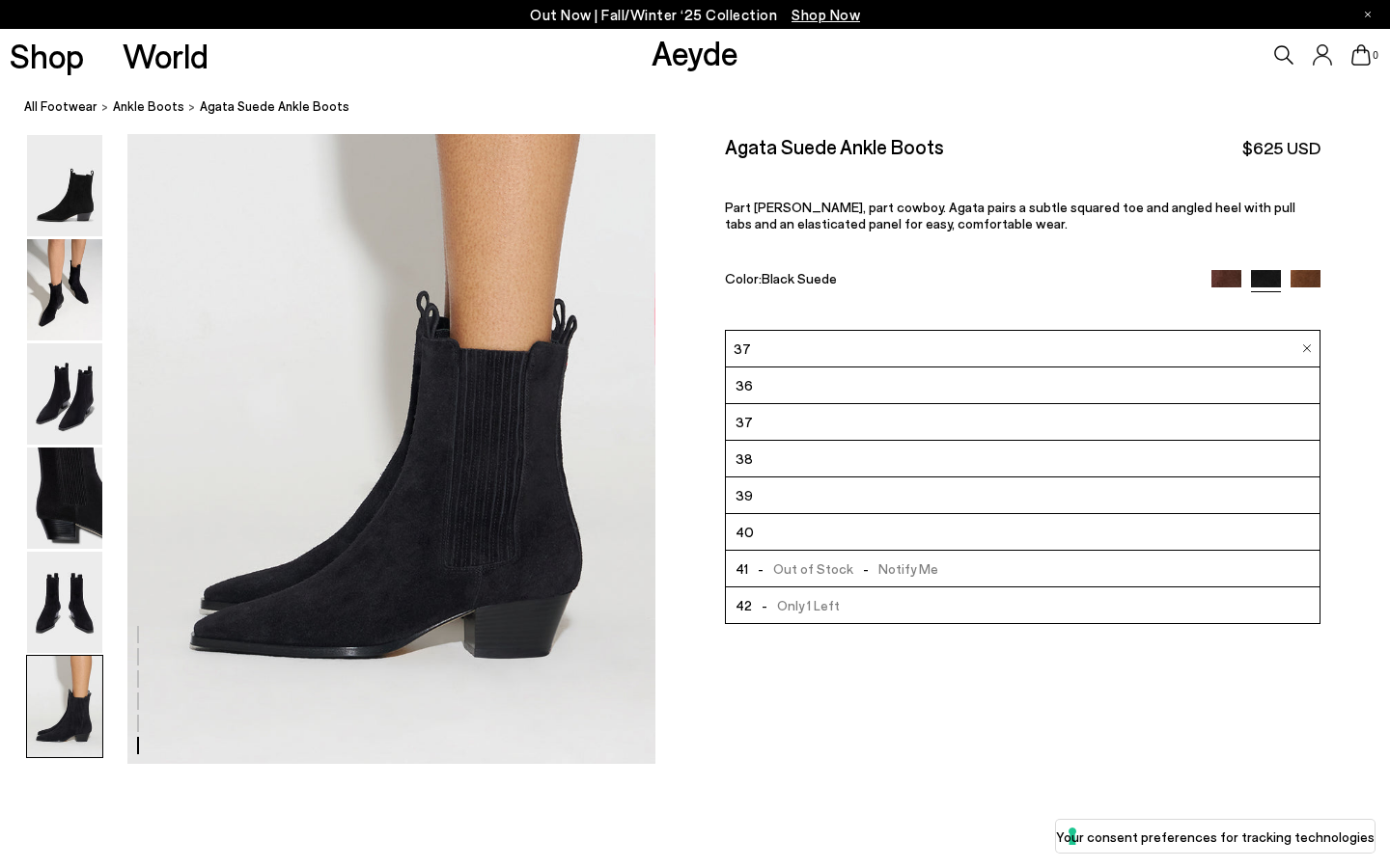
click at [993, 286] on div "Color: Black Suede" at bounding box center [958, 280] width 468 height 22
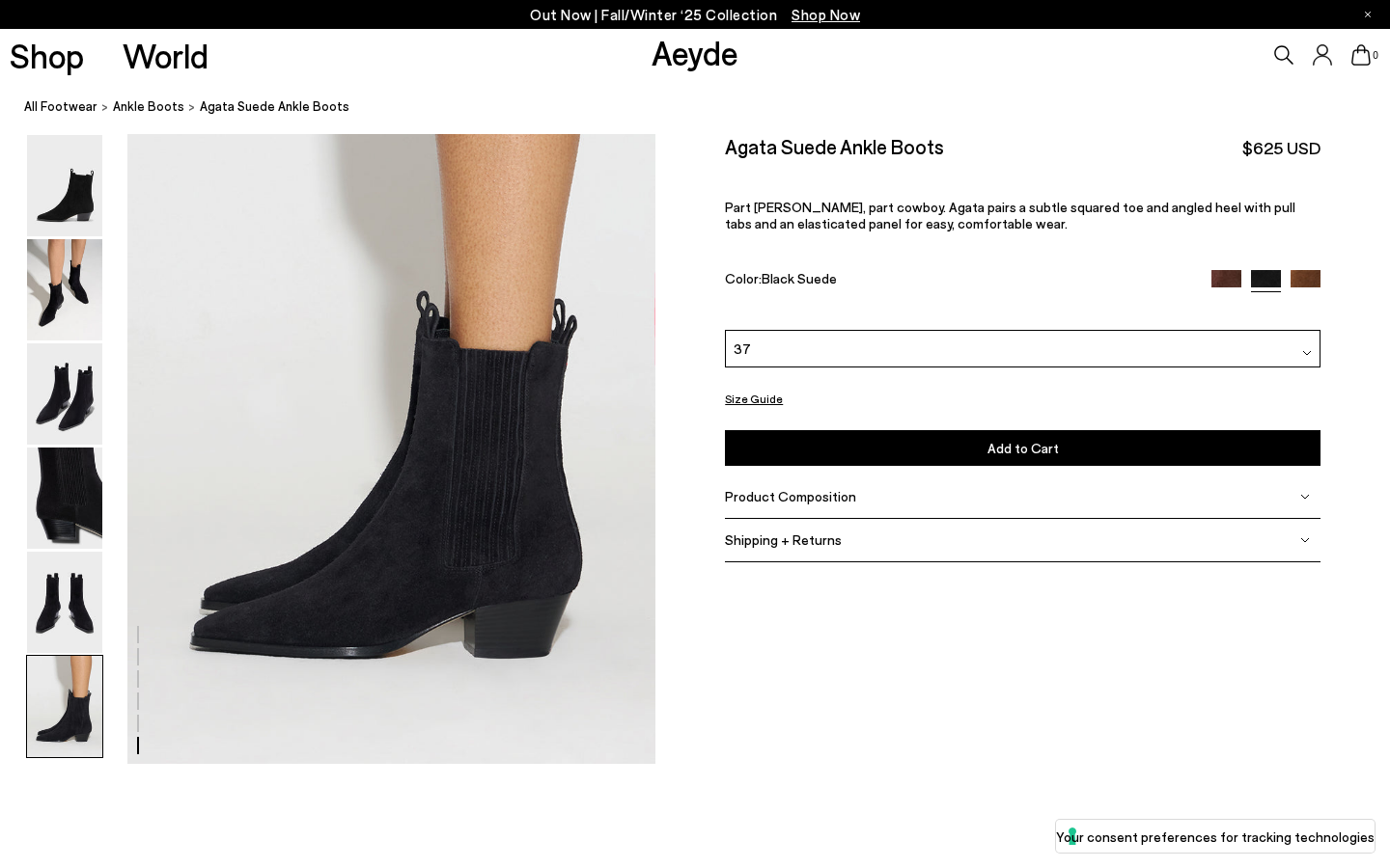
click at [756, 397] on button "Size Guide" at bounding box center [753, 399] width 58 height 24
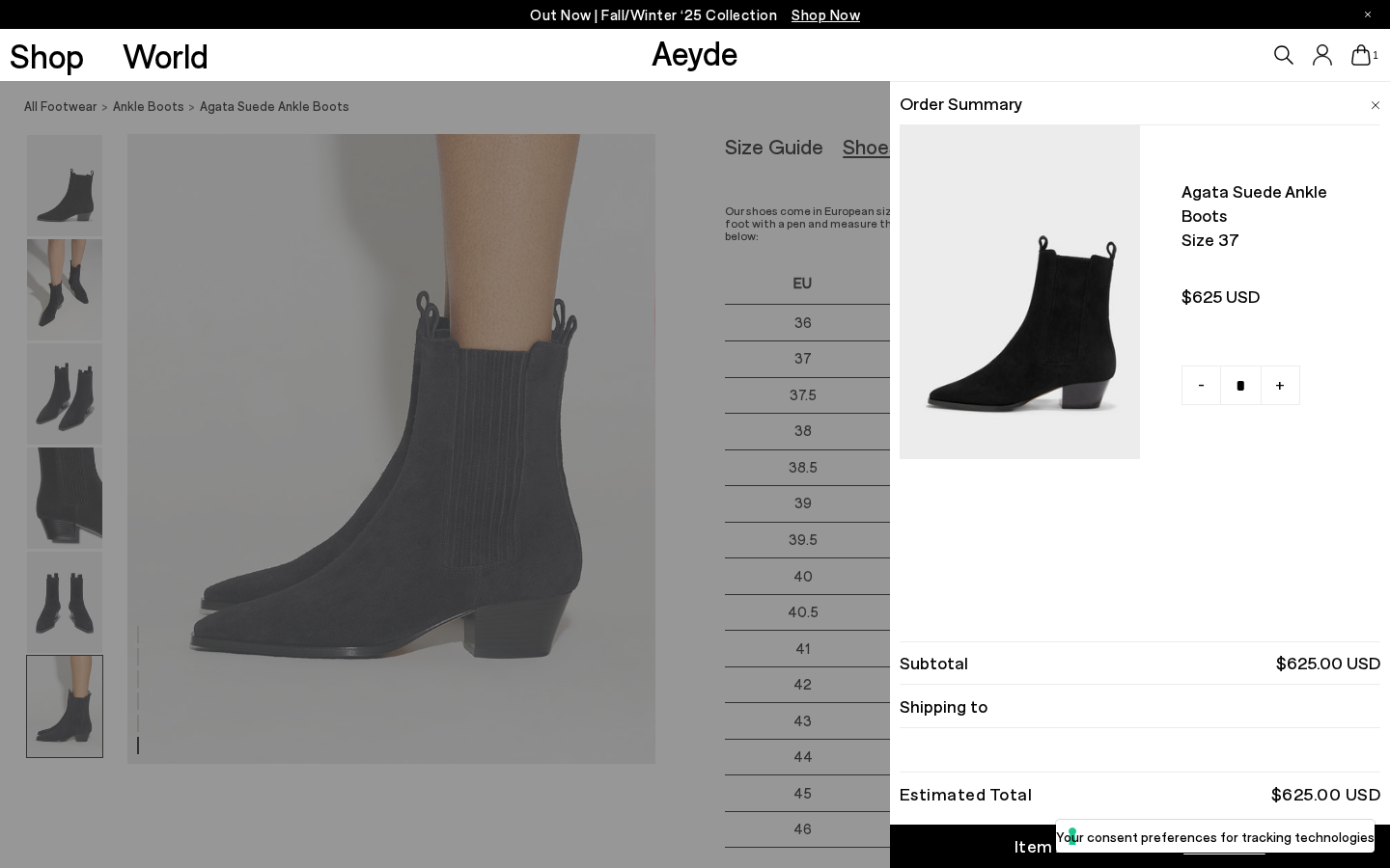
click at [372, 792] on div "Quick Add Color Size View Details Order Summary Agata suede ankle boots Size 37…" at bounding box center [695, 474] width 1390 height 787
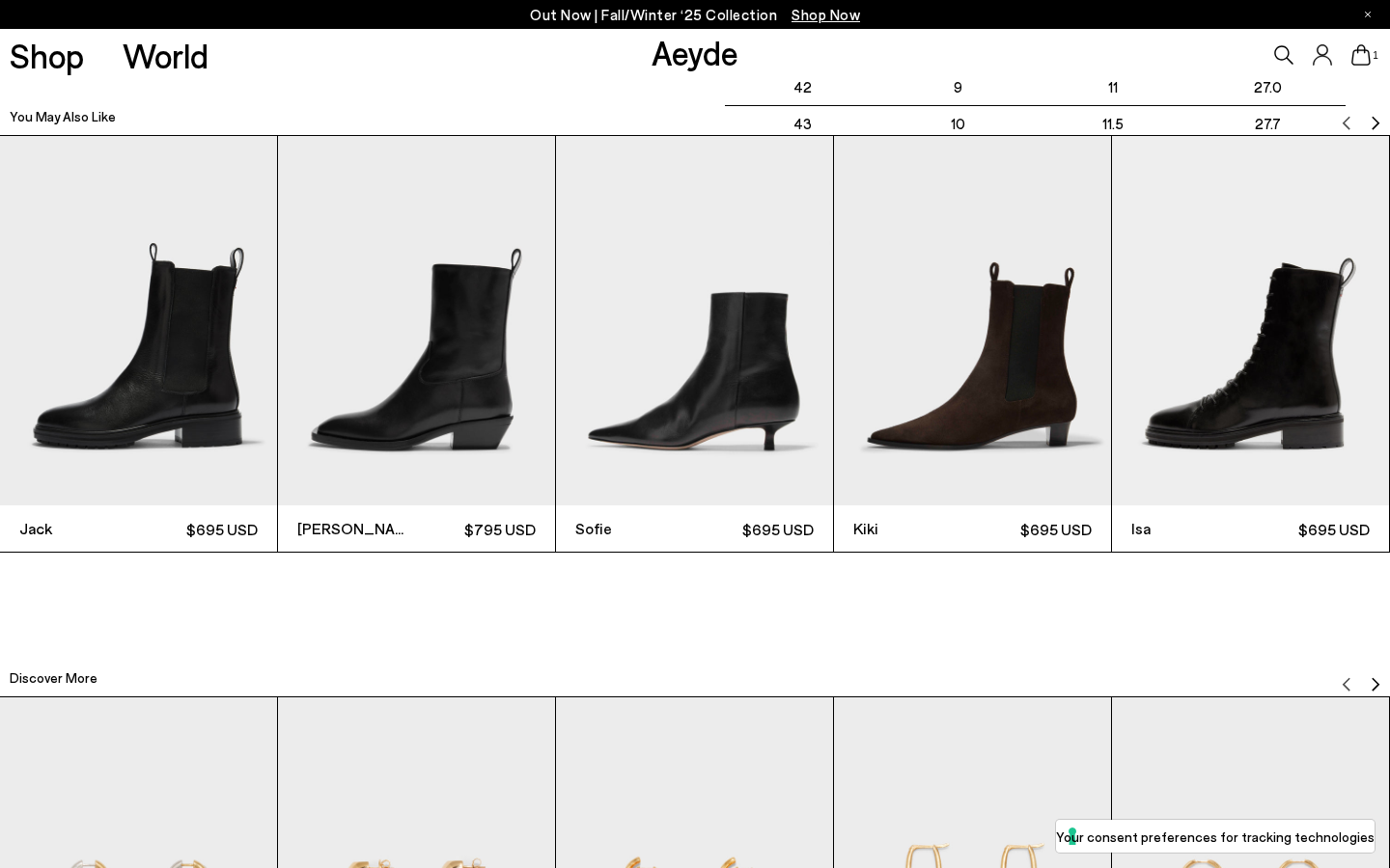
scroll to position [4463, 0]
